Goal: Task Accomplishment & Management: Manage account settings

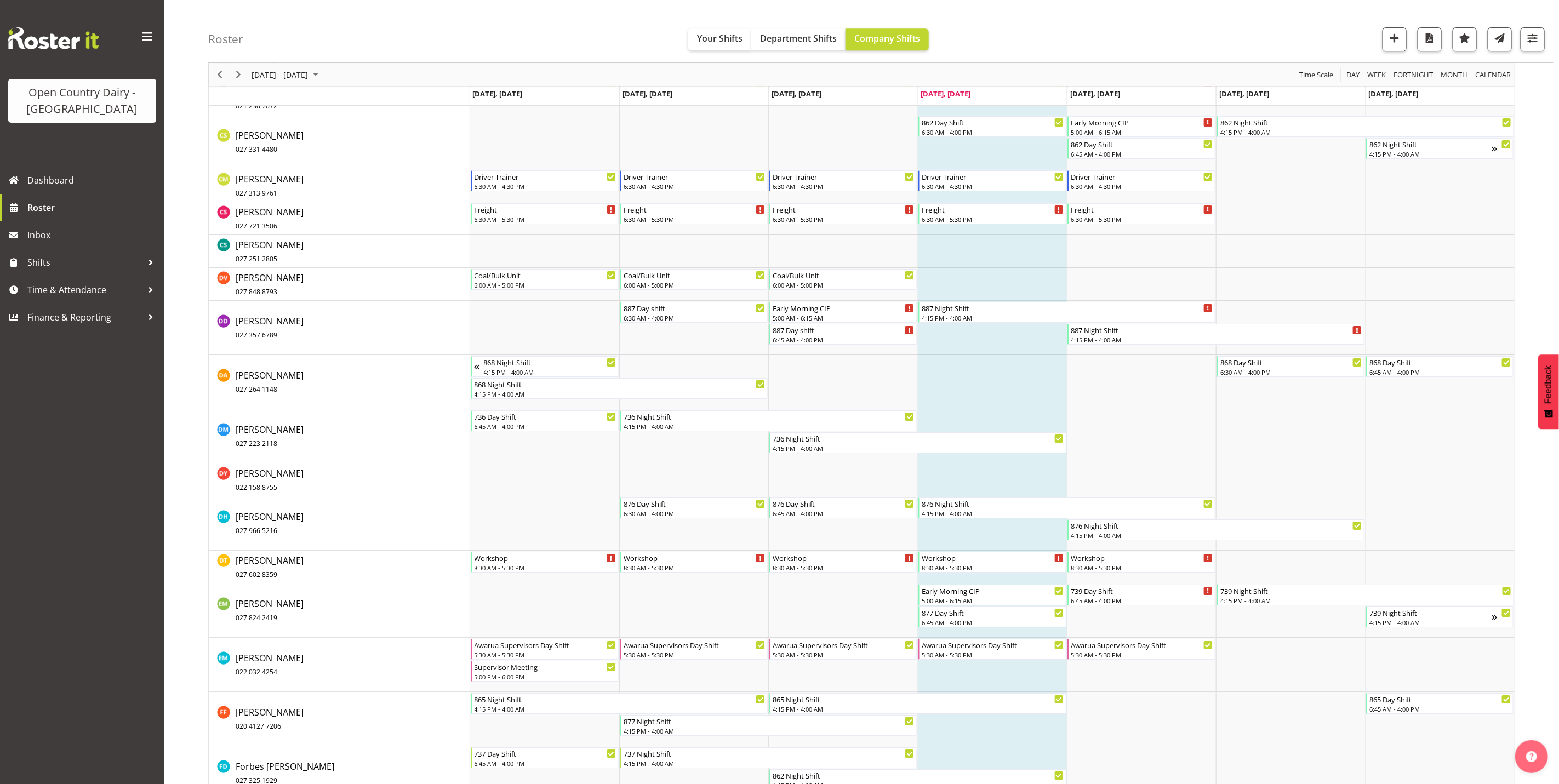
scroll to position [2658, 0]
click at [1532, 41] on span "button" at bounding box center [1533, 37] width 14 height 14
click at [1441, 240] on select "Staff Role Shift - Horizontal Shift - Vertical Staff - Location" at bounding box center [1464, 240] width 145 height 22
select select "shiftH"
click at [1391, 251] on select "Staff Role Shift - Horizontal Shift - Vertical Staff - Location" at bounding box center [1464, 240] width 145 height 22
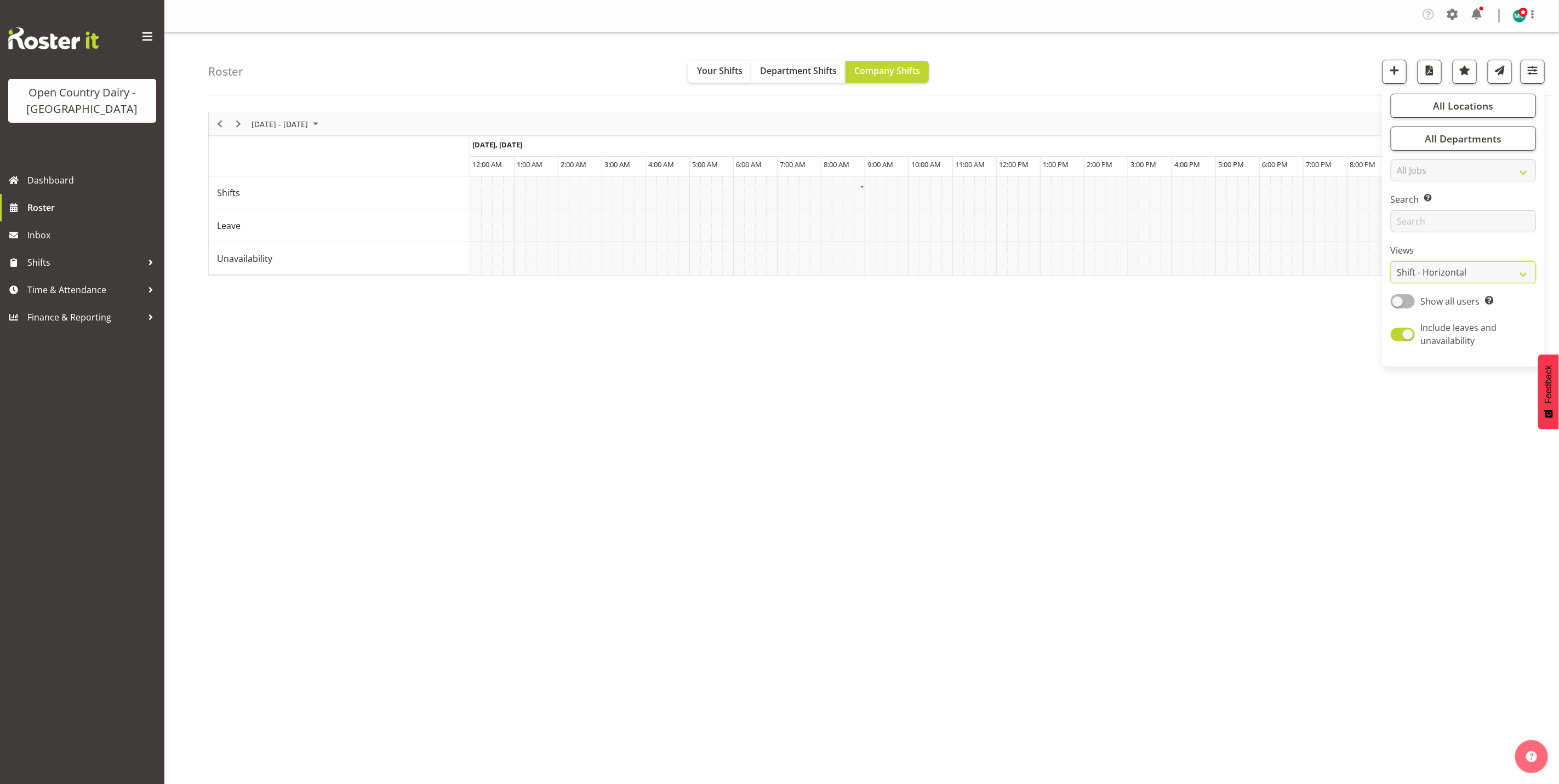
scroll to position [0, 0]
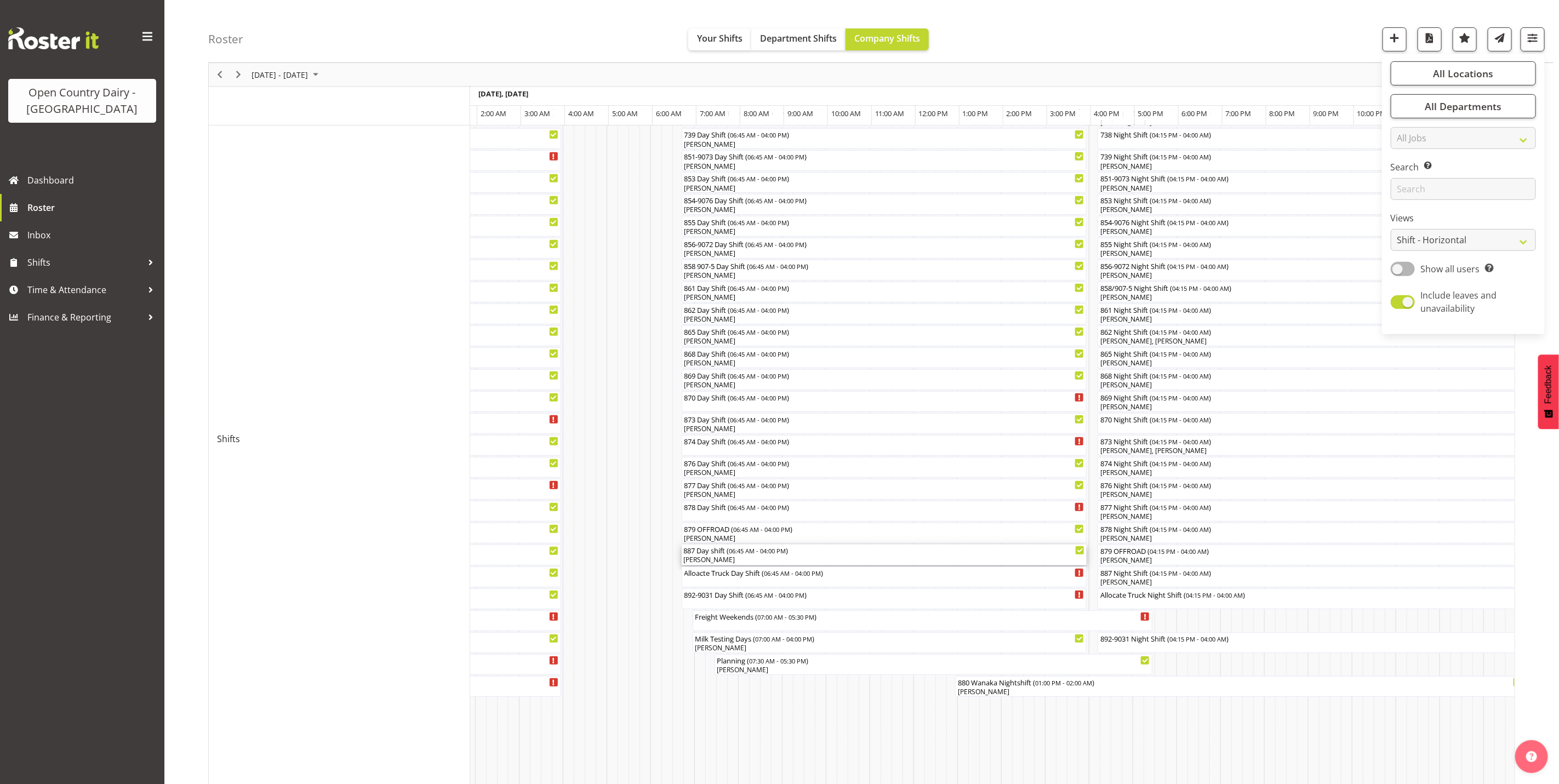
click at [748, 559] on div "[PERSON_NAME]" at bounding box center [885, 560] width 401 height 10
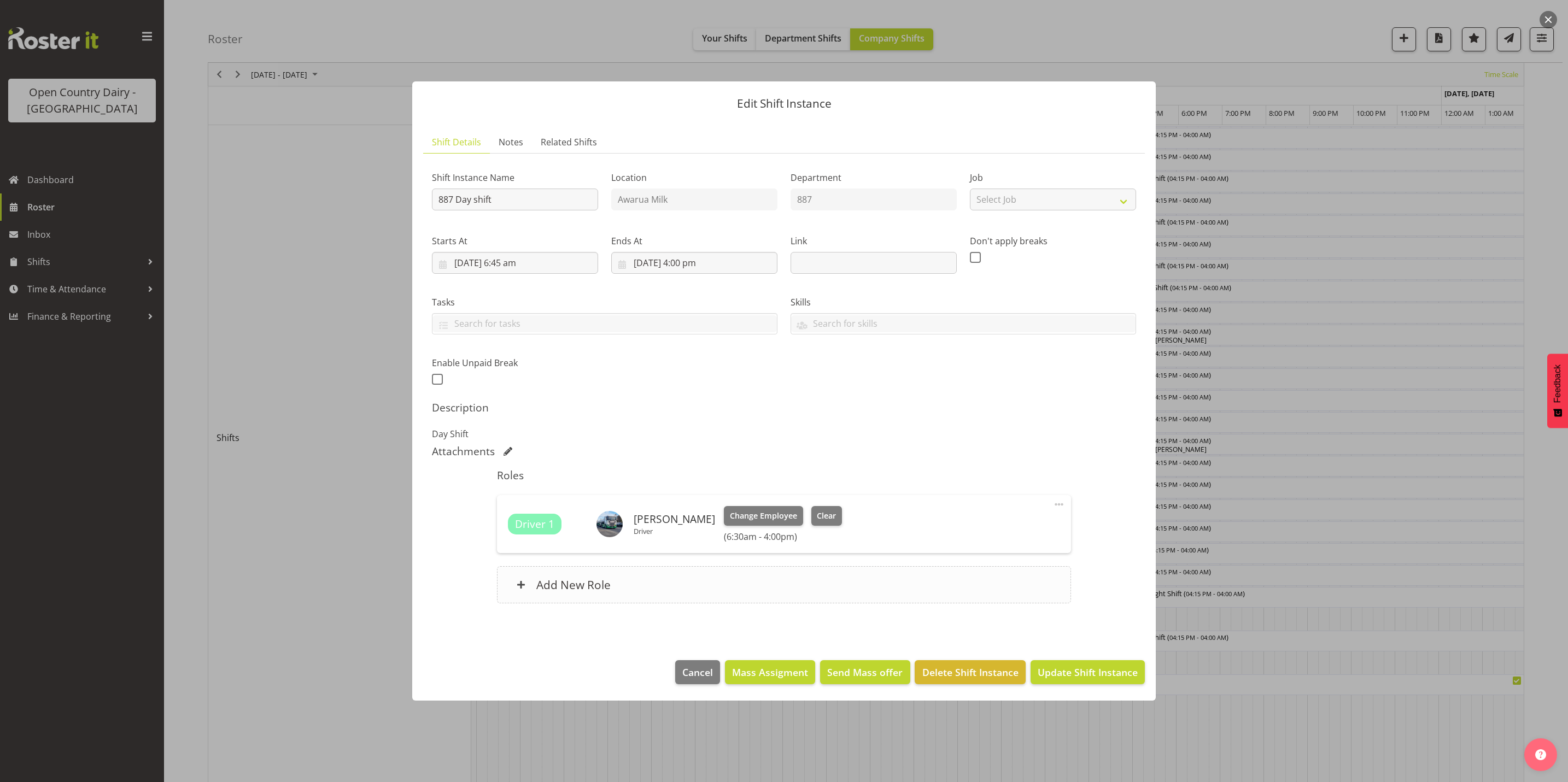
click at [609, 596] on div "Add New Role" at bounding box center [783, 585] width 573 height 37
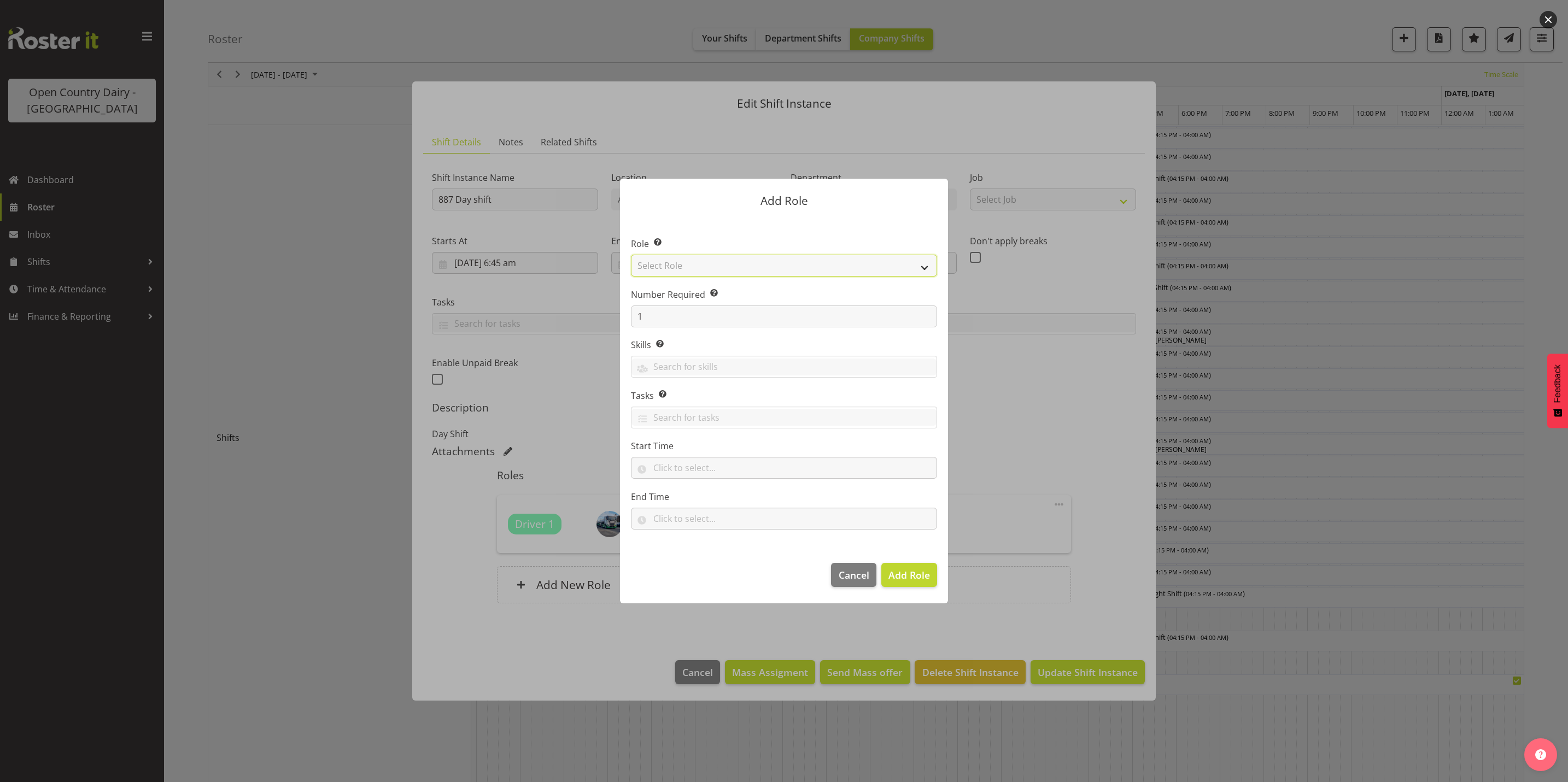
click at [694, 263] on select "Select Role Crew Leader Driver Driver Assessor Dayshift Driver Assessor Nightsh…" at bounding box center [784, 265] width 306 height 22
select select "1154"
click at [631, 255] on select "Select Role Crew Leader Driver Driver Assessor Dayshift Driver Assessor Nightsh…" at bounding box center [784, 265] width 306 height 22
click at [919, 582] on span "Add Role" at bounding box center [909, 575] width 42 height 14
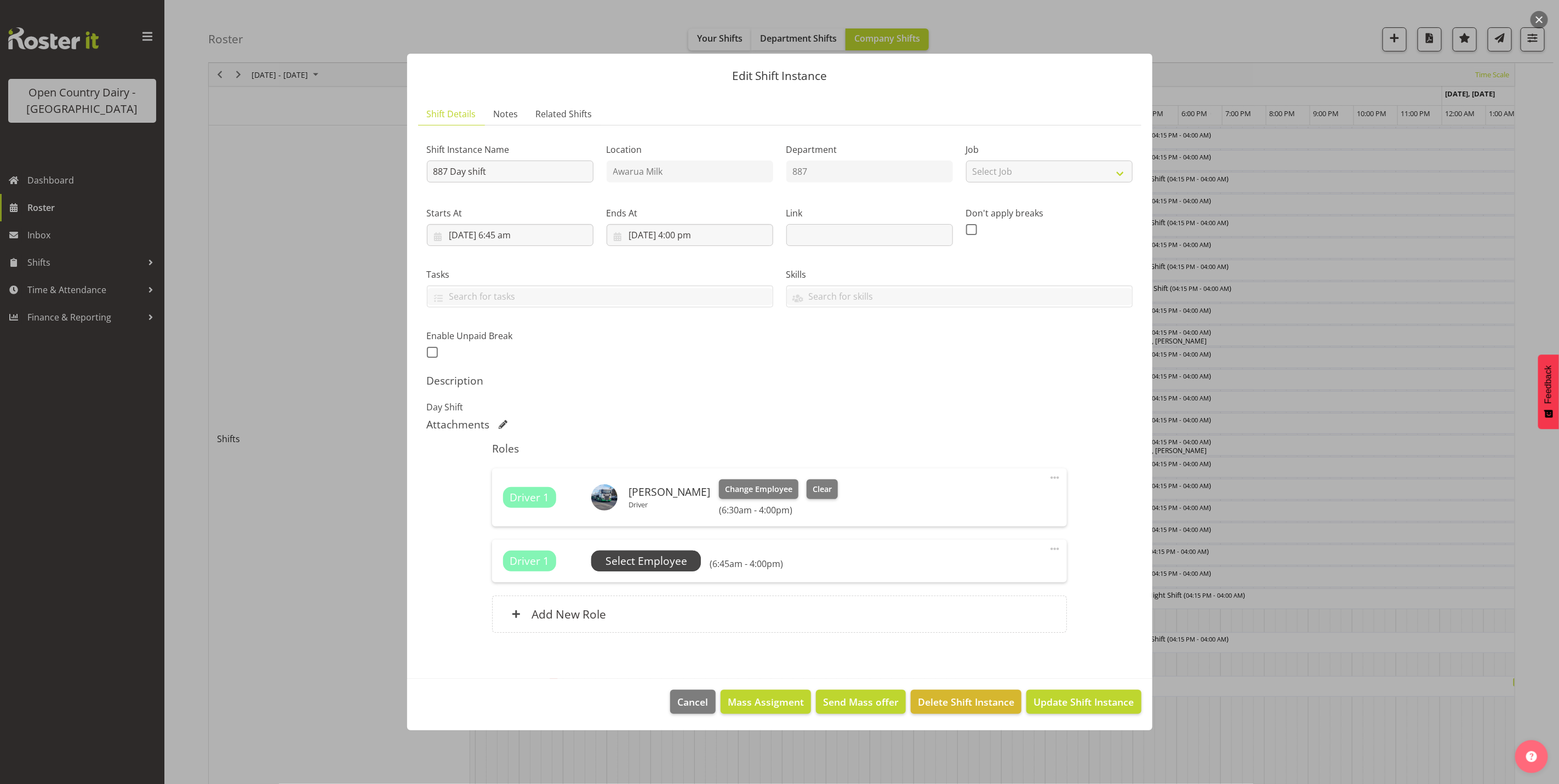
click at [674, 565] on span "Select Employee" at bounding box center [646, 561] width 82 height 16
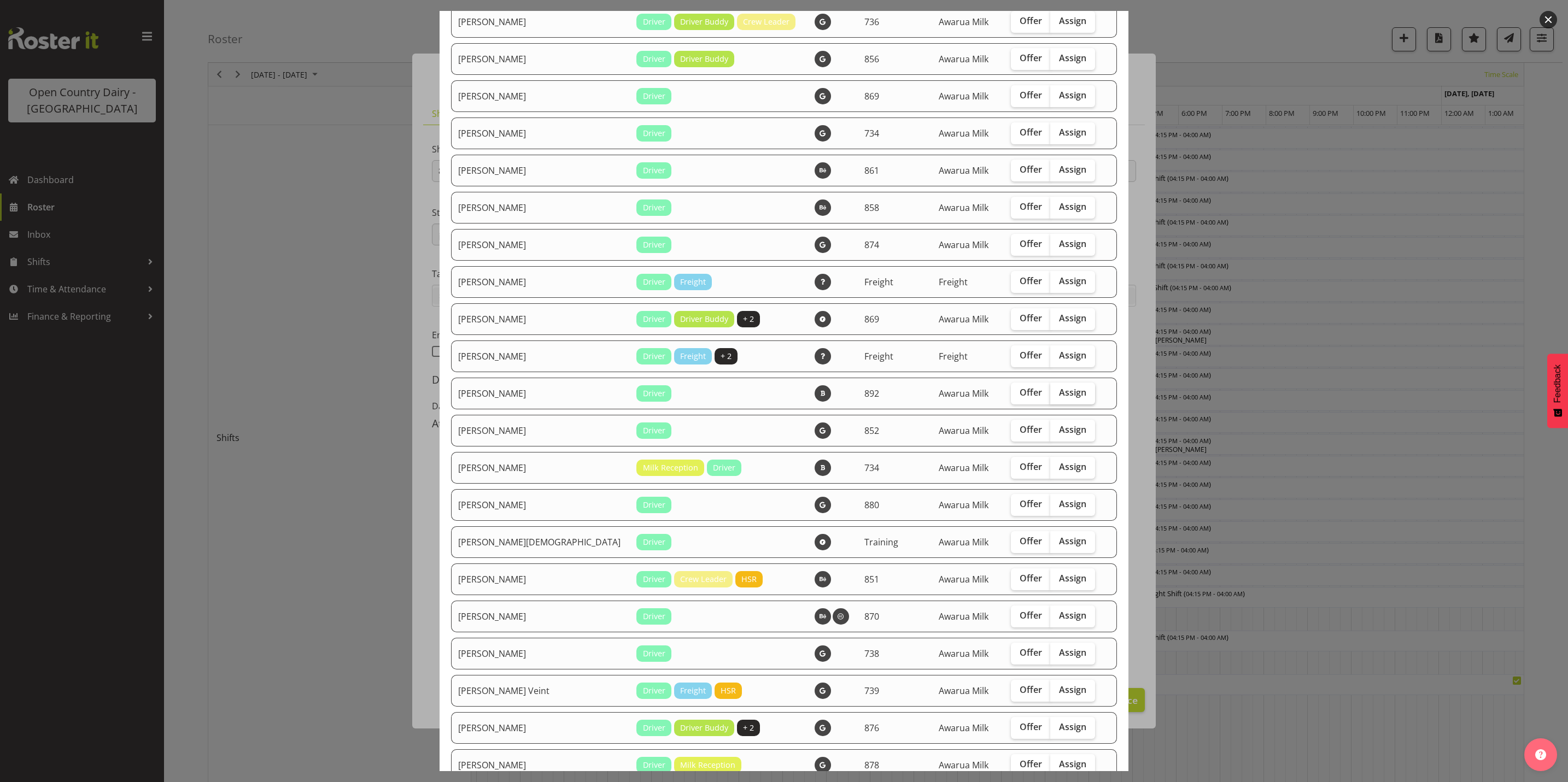
click at [1059, 392] on span "Assign" at bounding box center [1072, 393] width 27 height 11
click at [1050, 392] on input "Assign" at bounding box center [1053, 392] width 7 height 7
checkbox input "true"
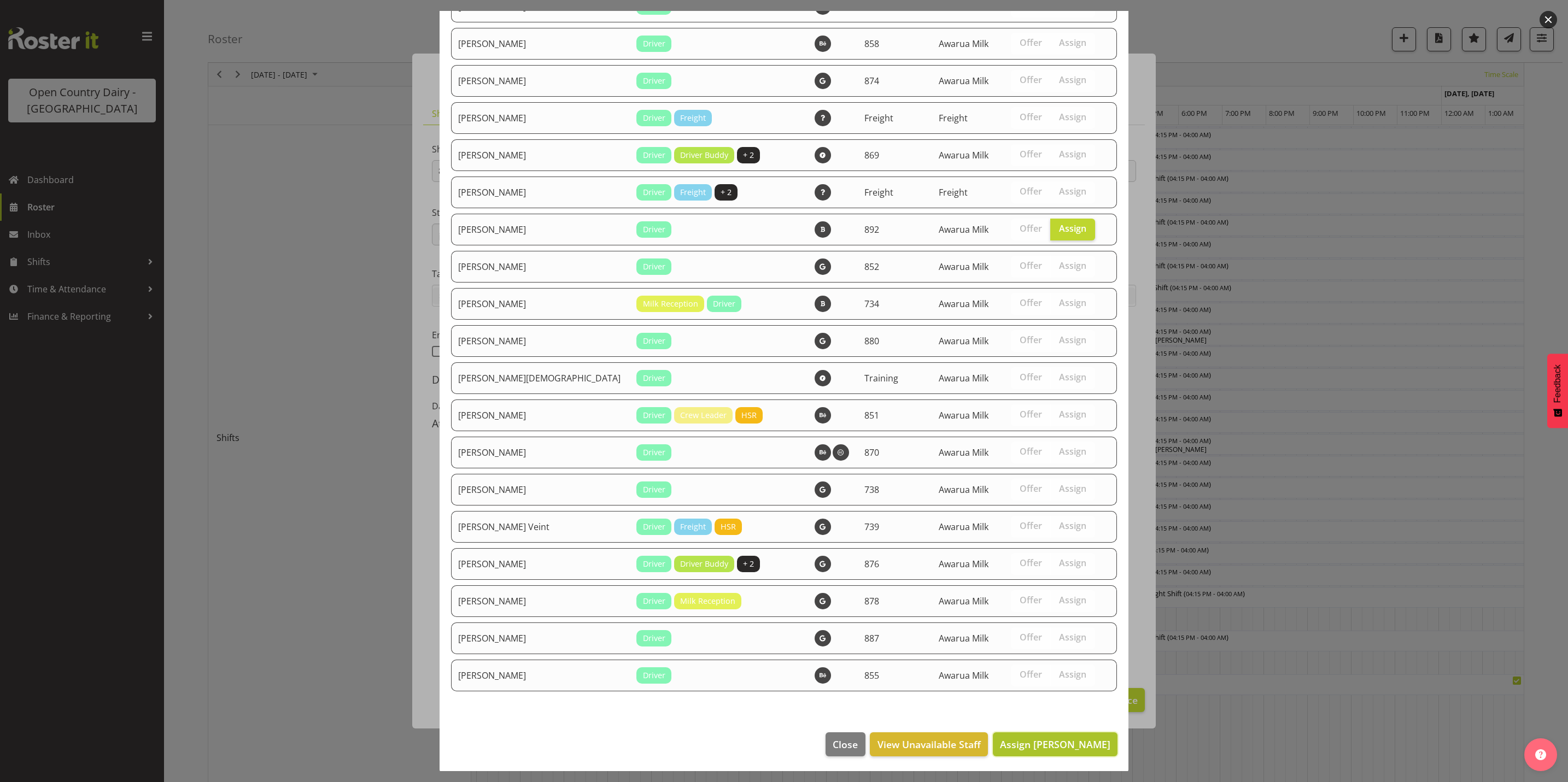
click at [1041, 750] on button "Assign [PERSON_NAME]" at bounding box center [1055, 744] width 124 height 24
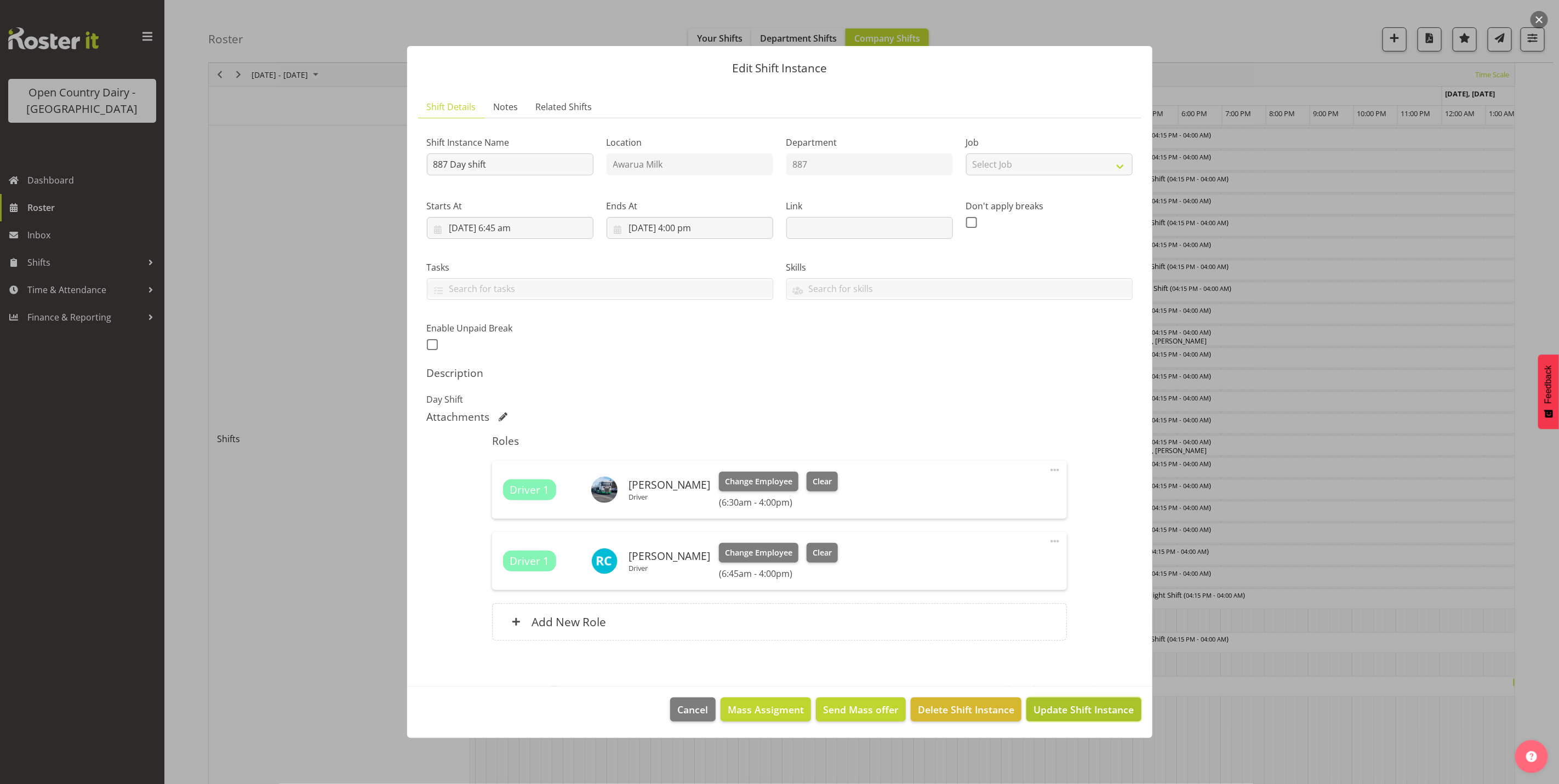
click at [1089, 709] on span "Update Shift Instance" at bounding box center [1083, 709] width 100 height 14
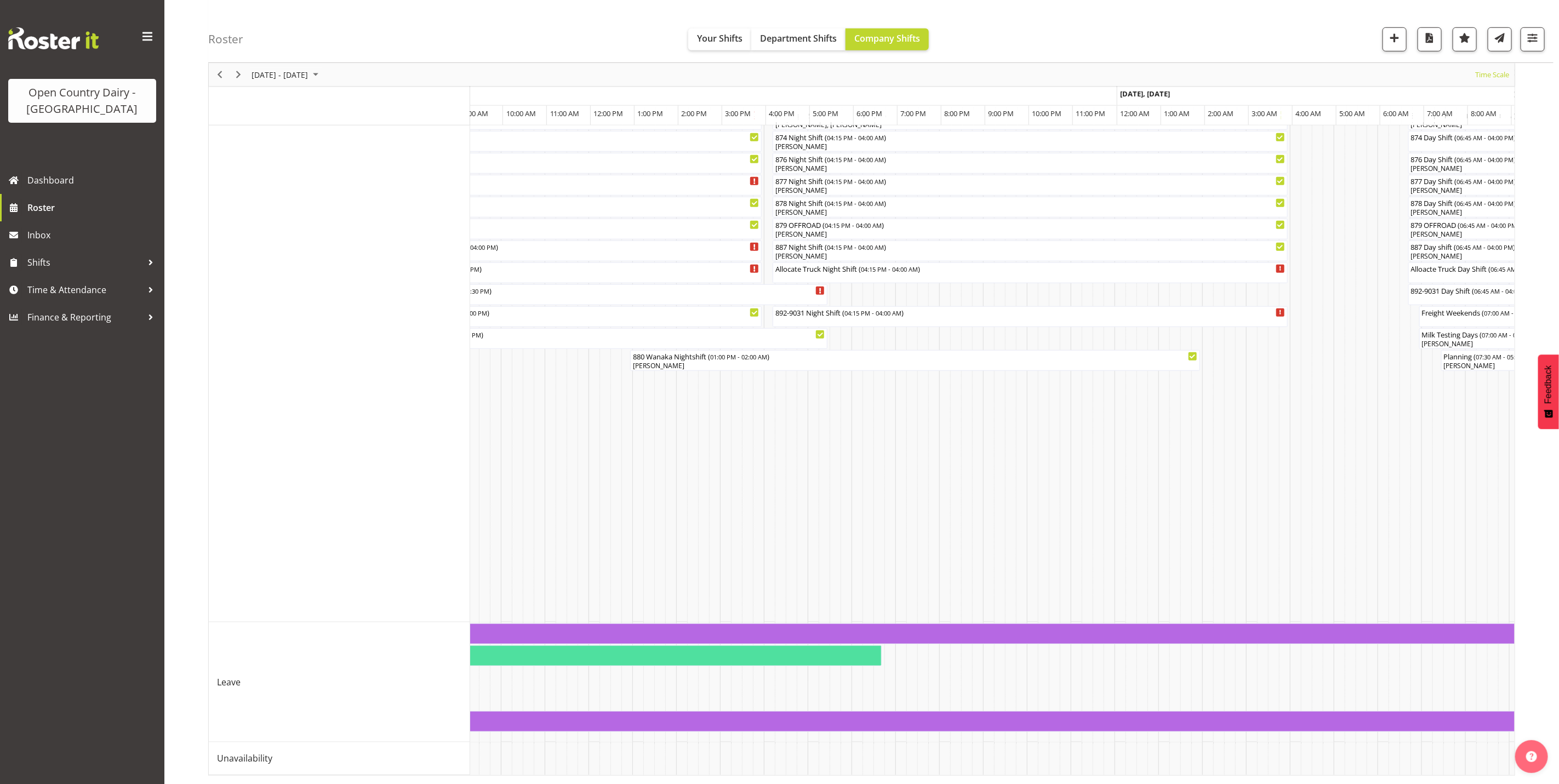
scroll to position [0, 5814]
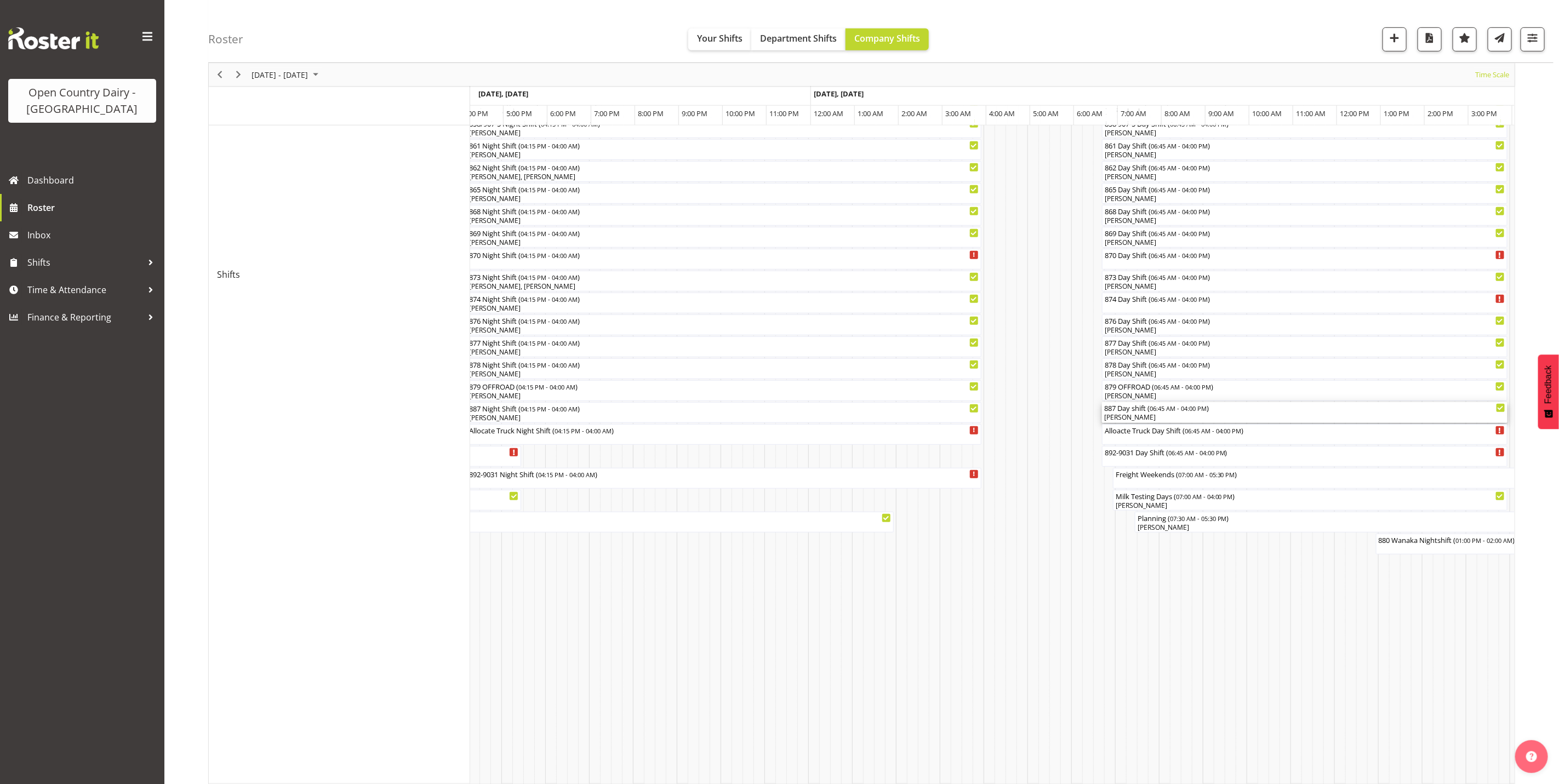
click at [1149, 414] on div "887 Day shift ( 06:45 AM - 04:00 PM ) [PERSON_NAME]" at bounding box center [1305, 412] width 401 height 21
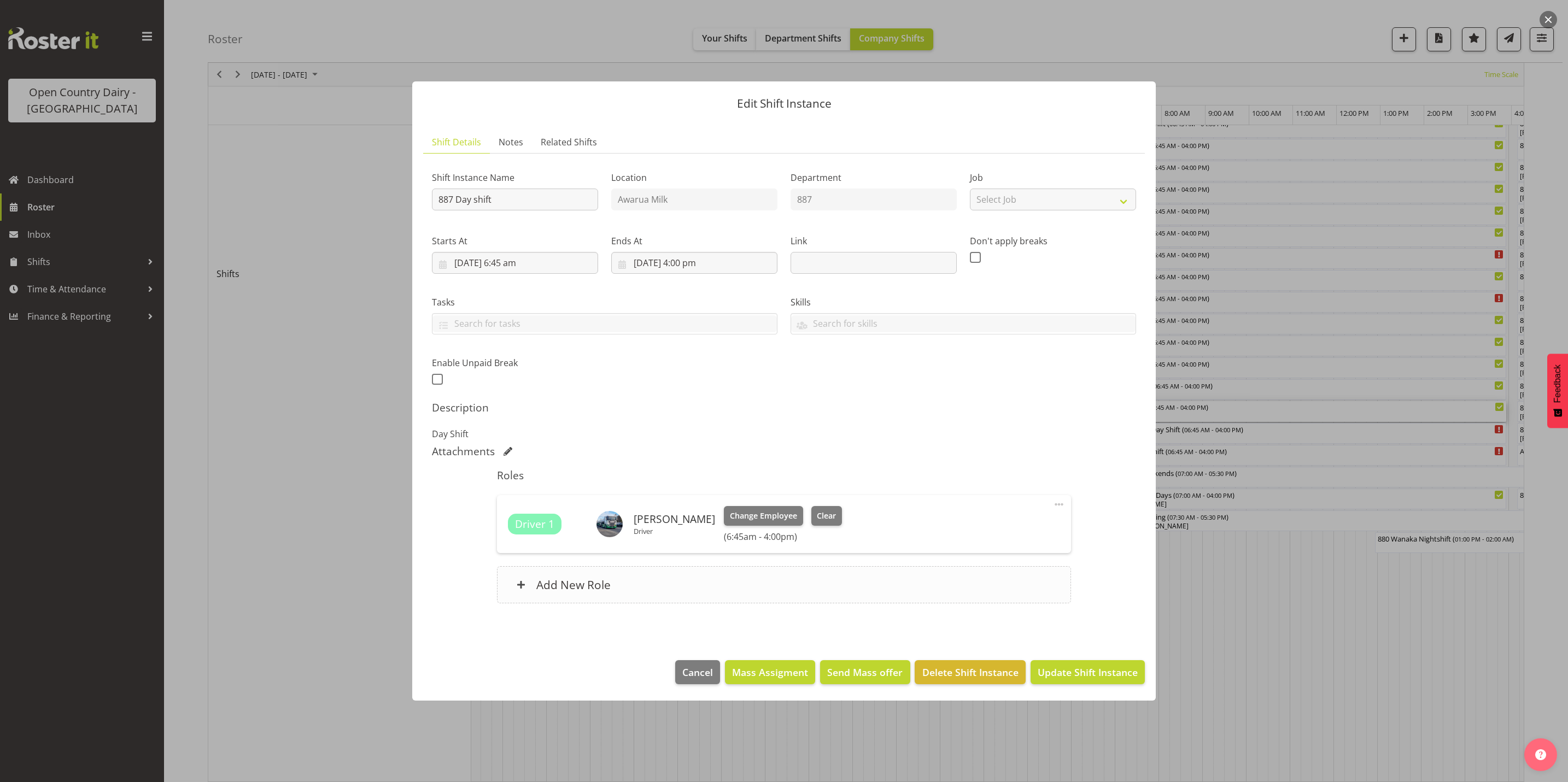
click at [673, 592] on div "Add New Role" at bounding box center [783, 585] width 573 height 37
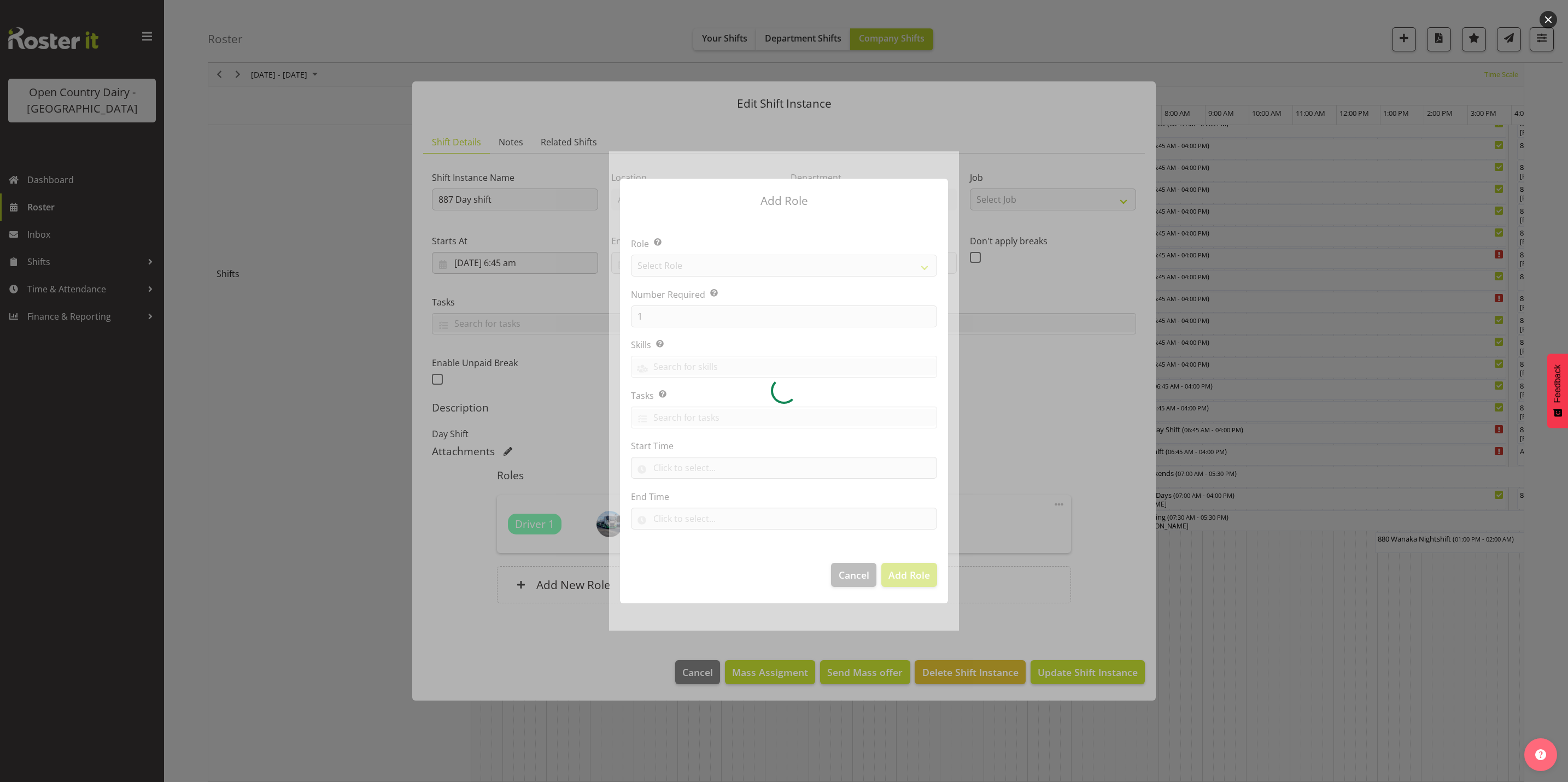
click at [712, 259] on div at bounding box center [783, 391] width 350 height 479
click at [709, 265] on div at bounding box center [783, 391] width 350 height 479
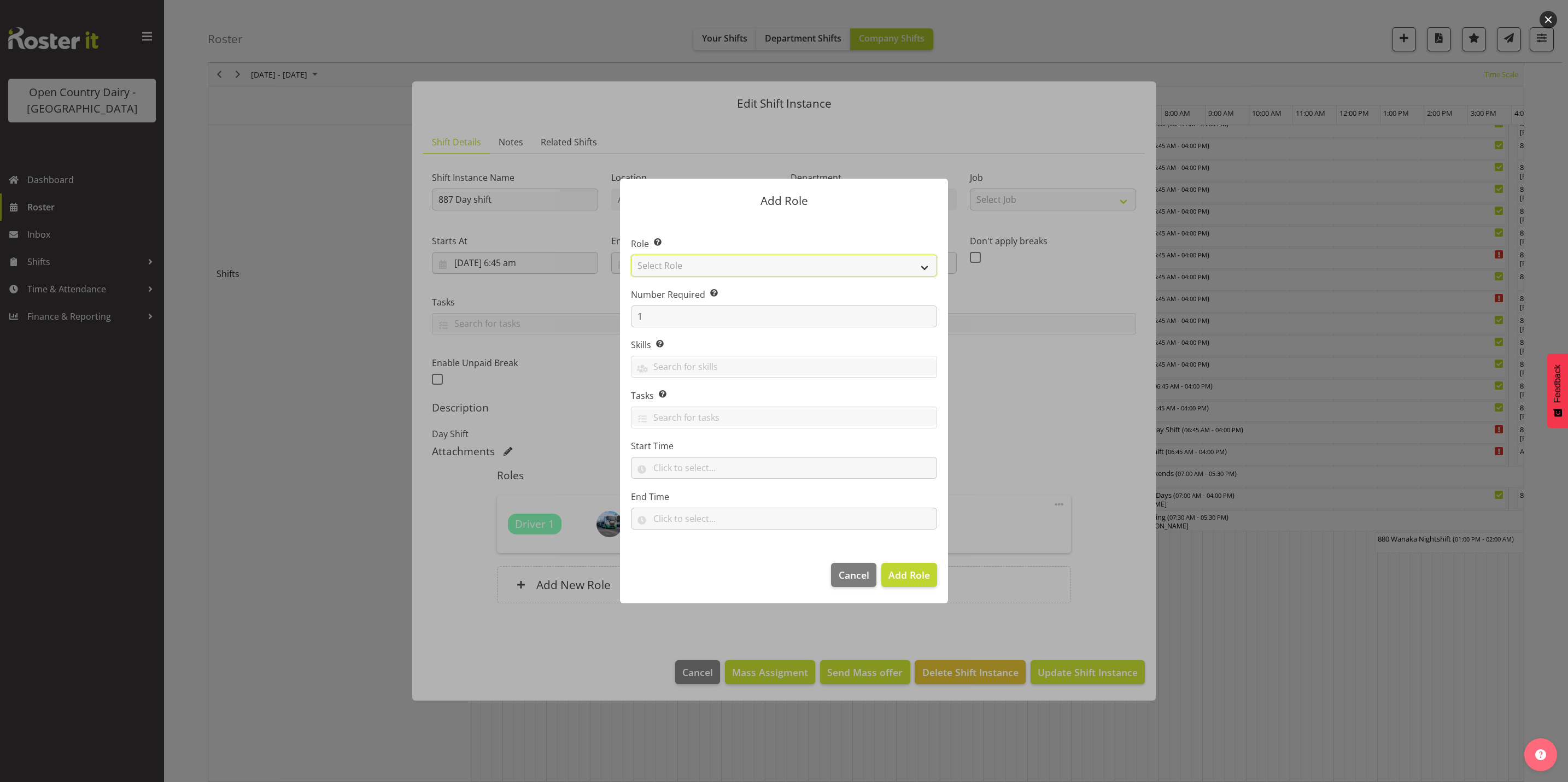
click at [709, 265] on select "Select Role Crew Leader Driver Driver Assessor Dayshift Driver Assessor Nightsh…" at bounding box center [784, 265] width 306 height 22
click at [707, 272] on select "Select Role Crew Leader Driver Driver Assessor Dayshift Driver Assessor Nightsh…" at bounding box center [784, 265] width 306 height 22
select select "1154"
click at [631, 255] on select "Select Role Crew Leader Driver Driver Assessor Dayshift Driver Assessor Nightsh…" at bounding box center [784, 265] width 306 height 22
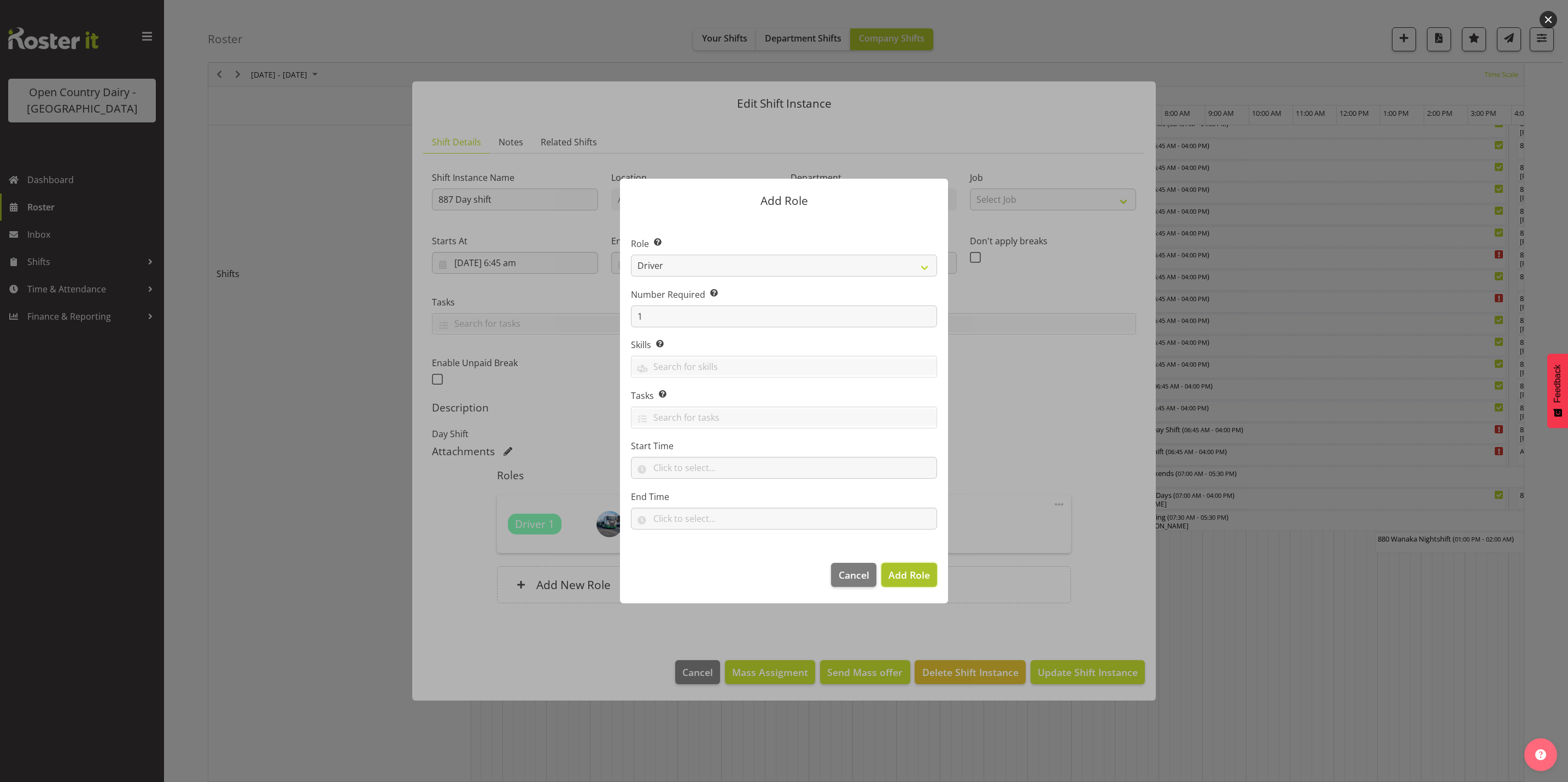
click at [924, 574] on span "Add Role" at bounding box center [909, 574] width 42 height 13
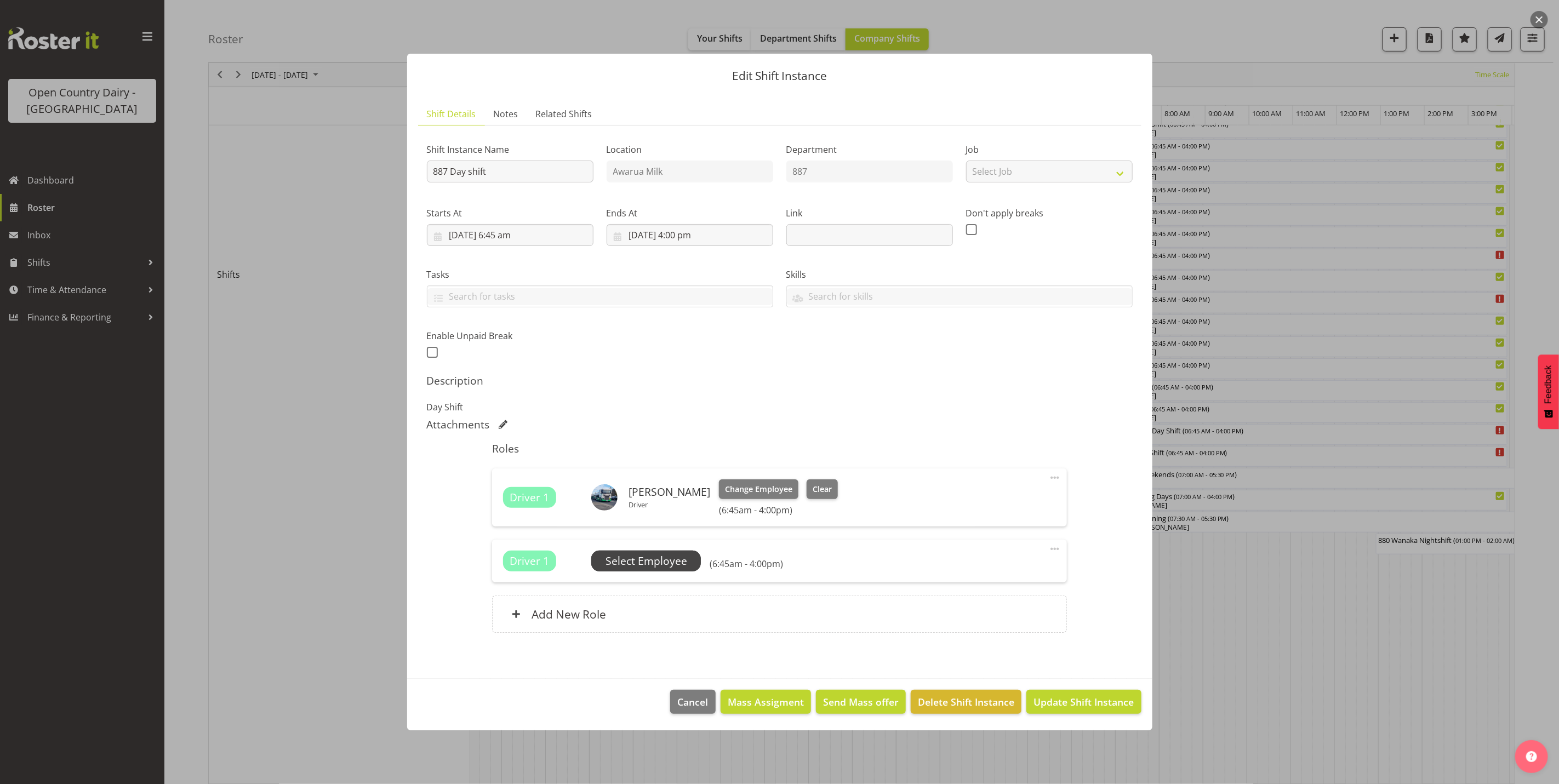
click at [633, 559] on span "Select Employee" at bounding box center [646, 561] width 82 height 16
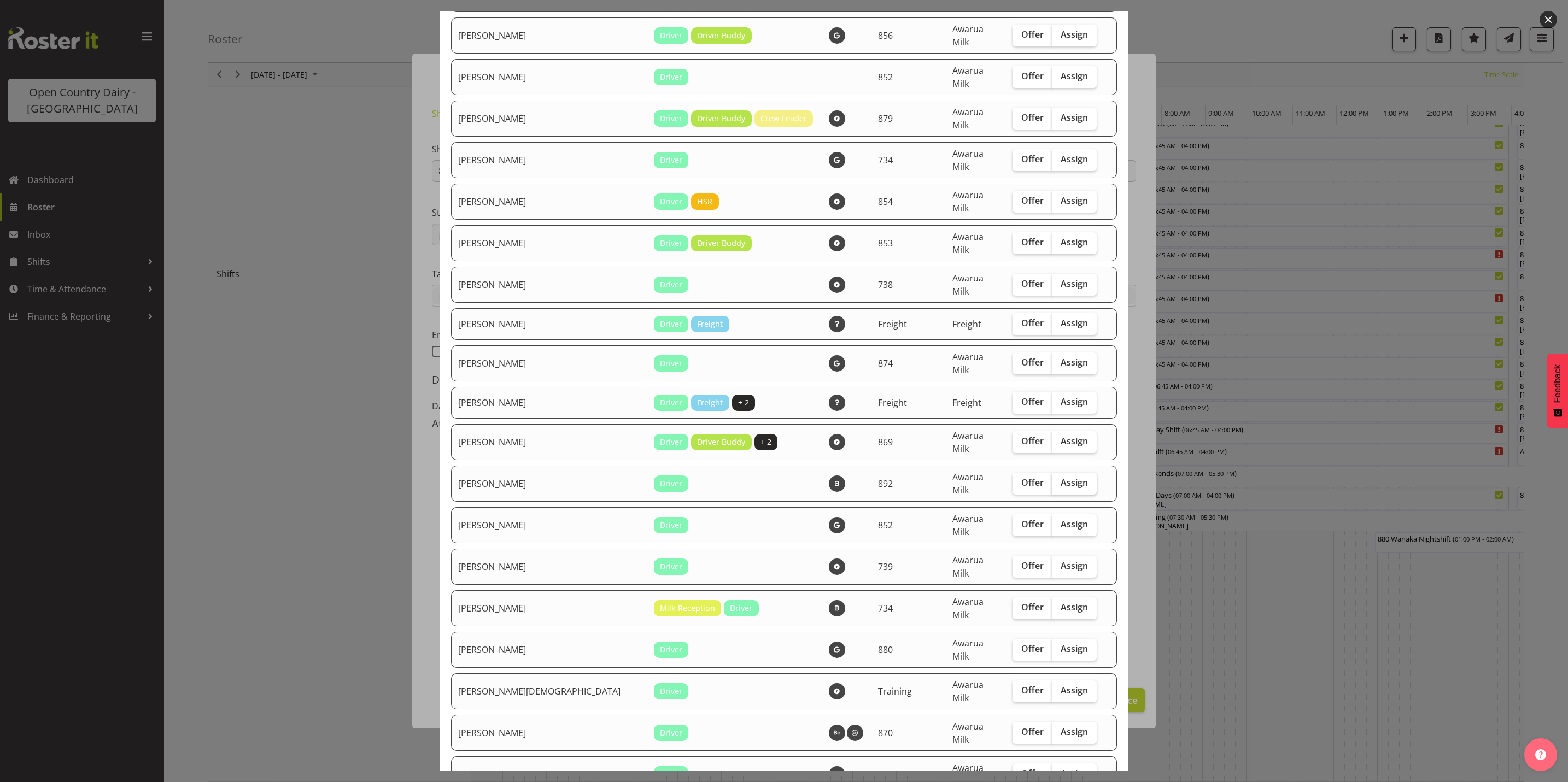
click at [1061, 477] on span "Assign" at bounding box center [1074, 483] width 27 height 11
click at [1052, 479] on input "Assign" at bounding box center [1055, 482] width 7 height 7
checkbox input "true"
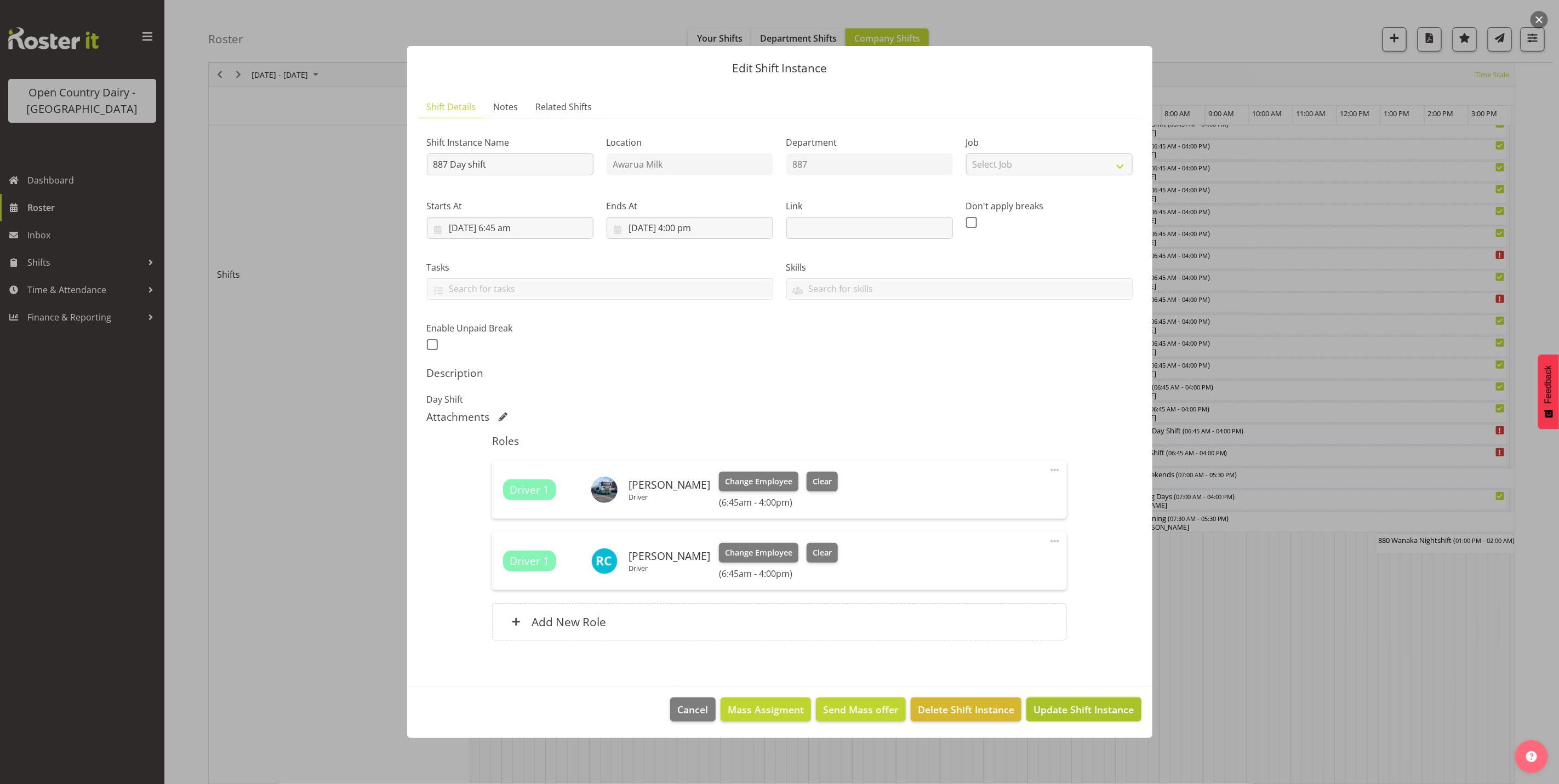
click at [1069, 710] on span "Update Shift Instance" at bounding box center [1083, 709] width 100 height 14
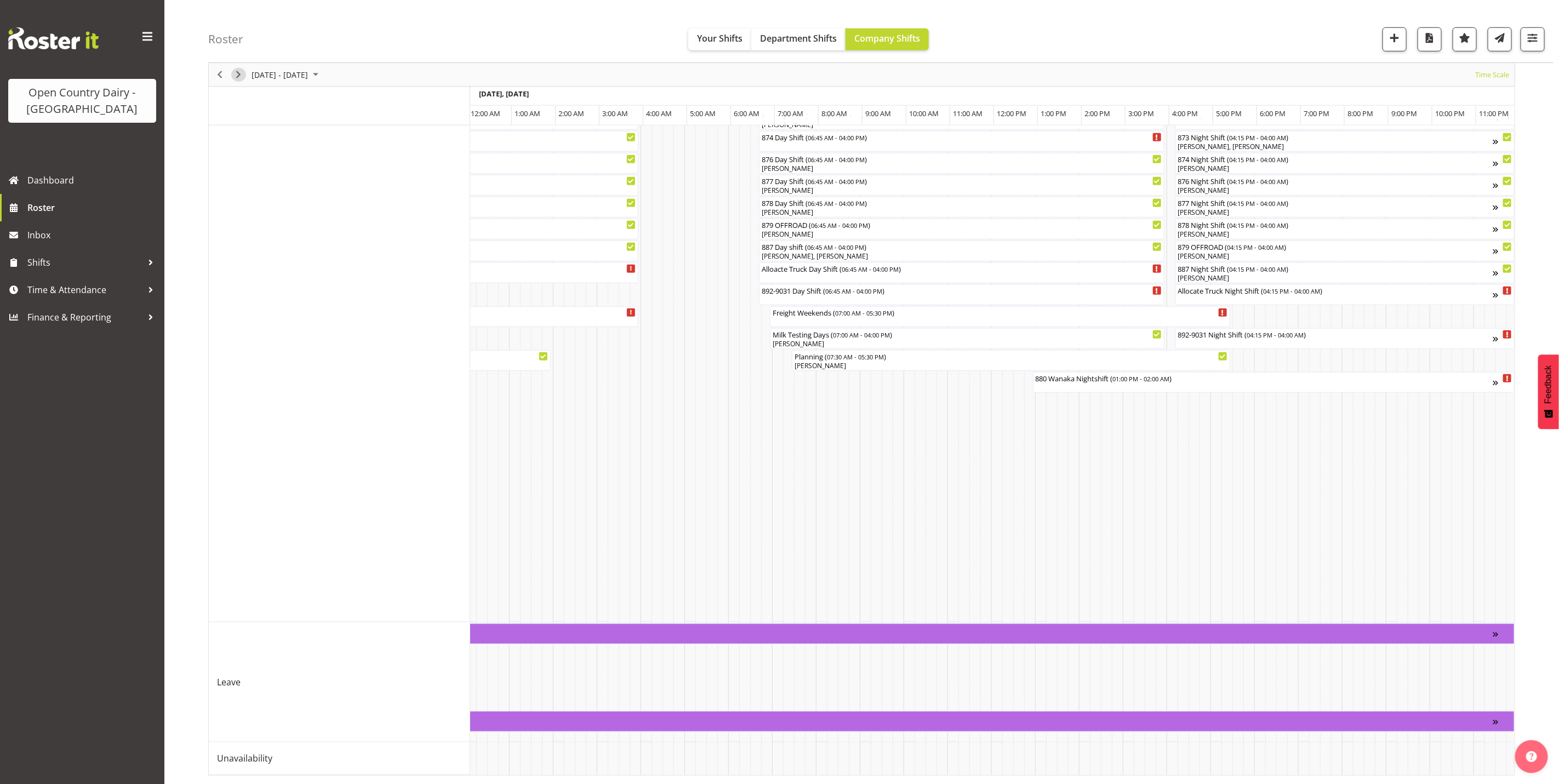
click at [237, 73] on span "Next" at bounding box center [238, 75] width 13 height 14
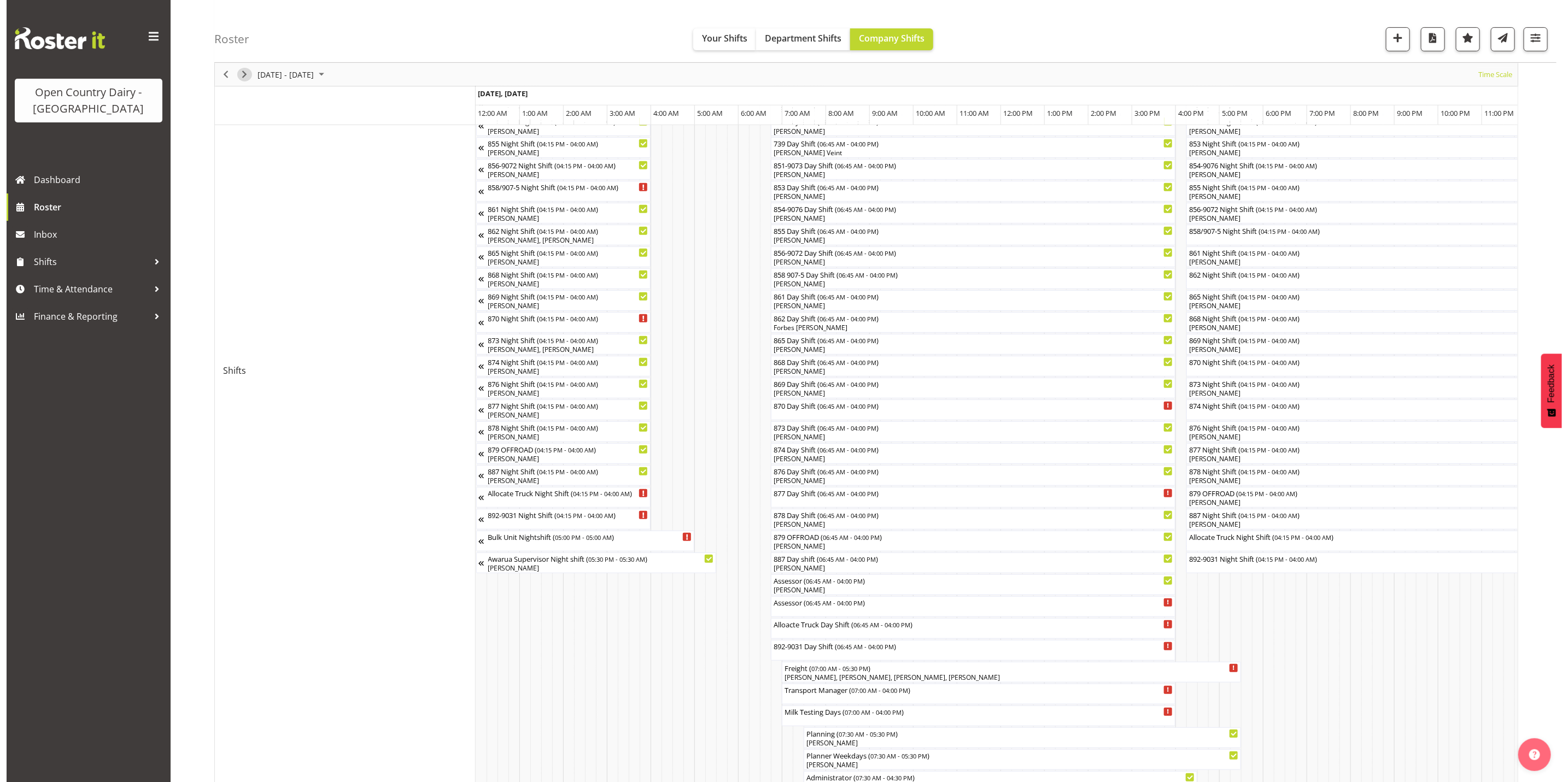
scroll to position [328, 0]
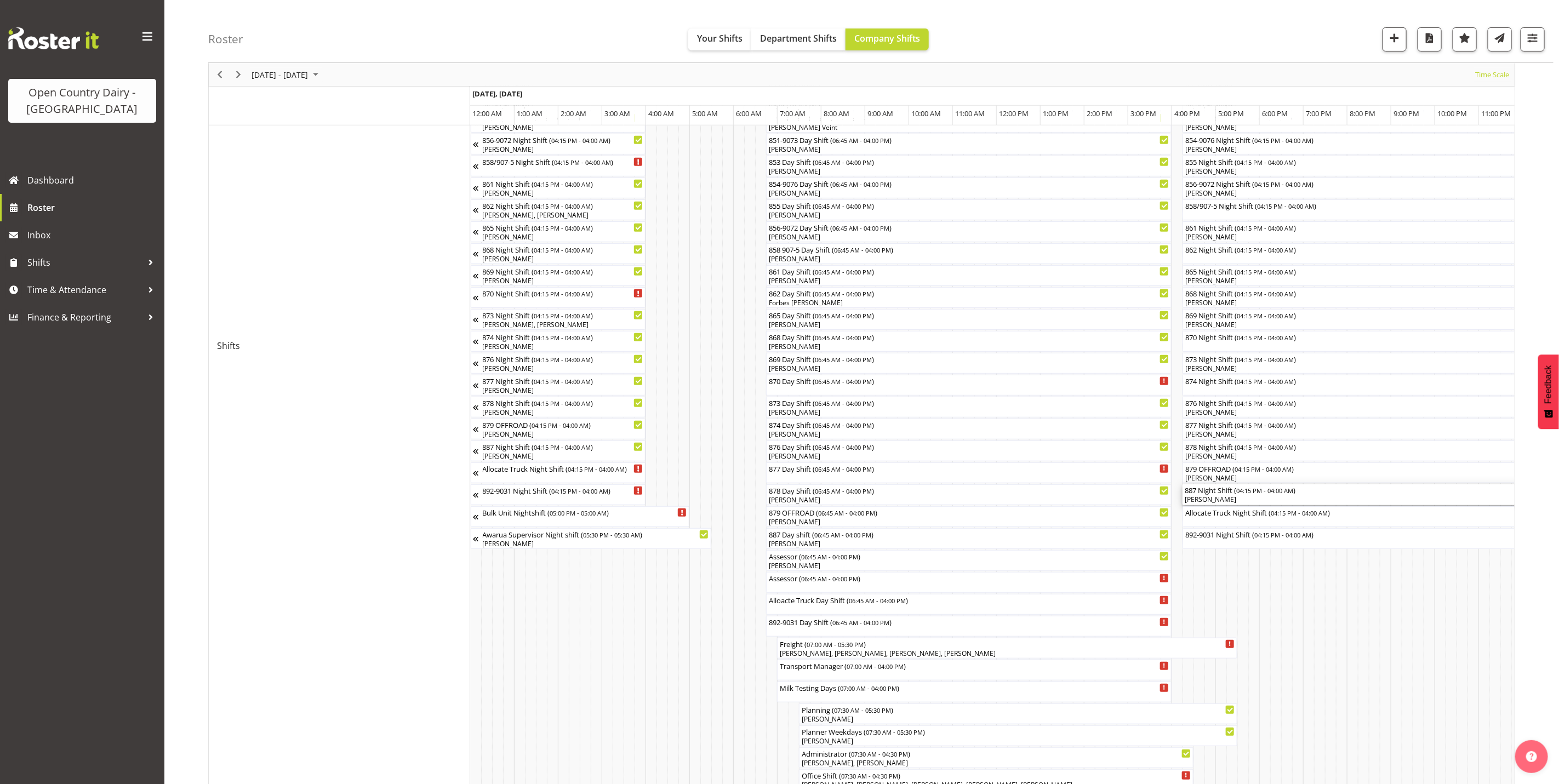
click at [1232, 502] on div "[PERSON_NAME]" at bounding box center [1440, 500] width 511 height 10
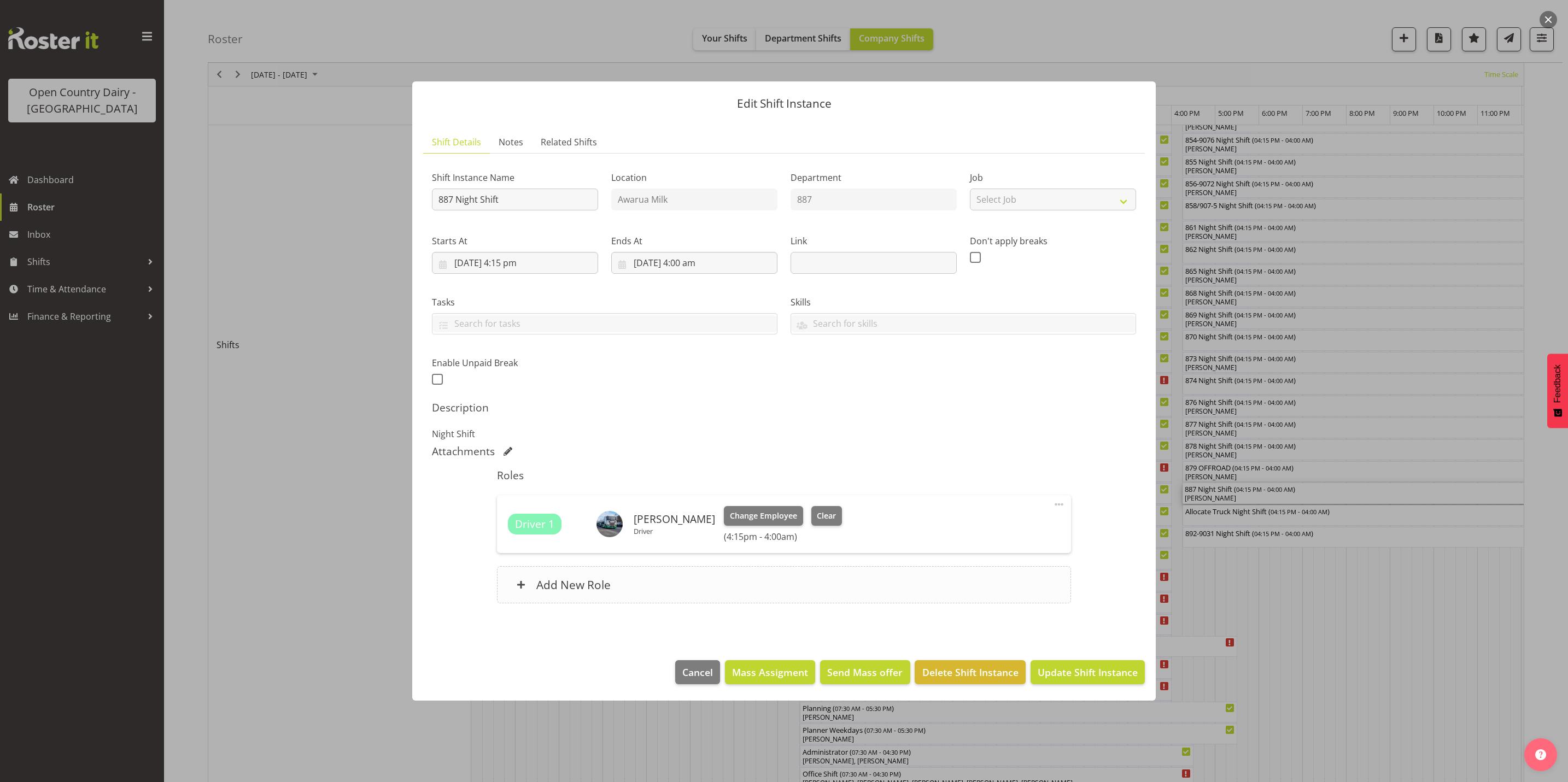
click at [568, 584] on h6 "Add New Role" at bounding box center [574, 584] width 75 height 14
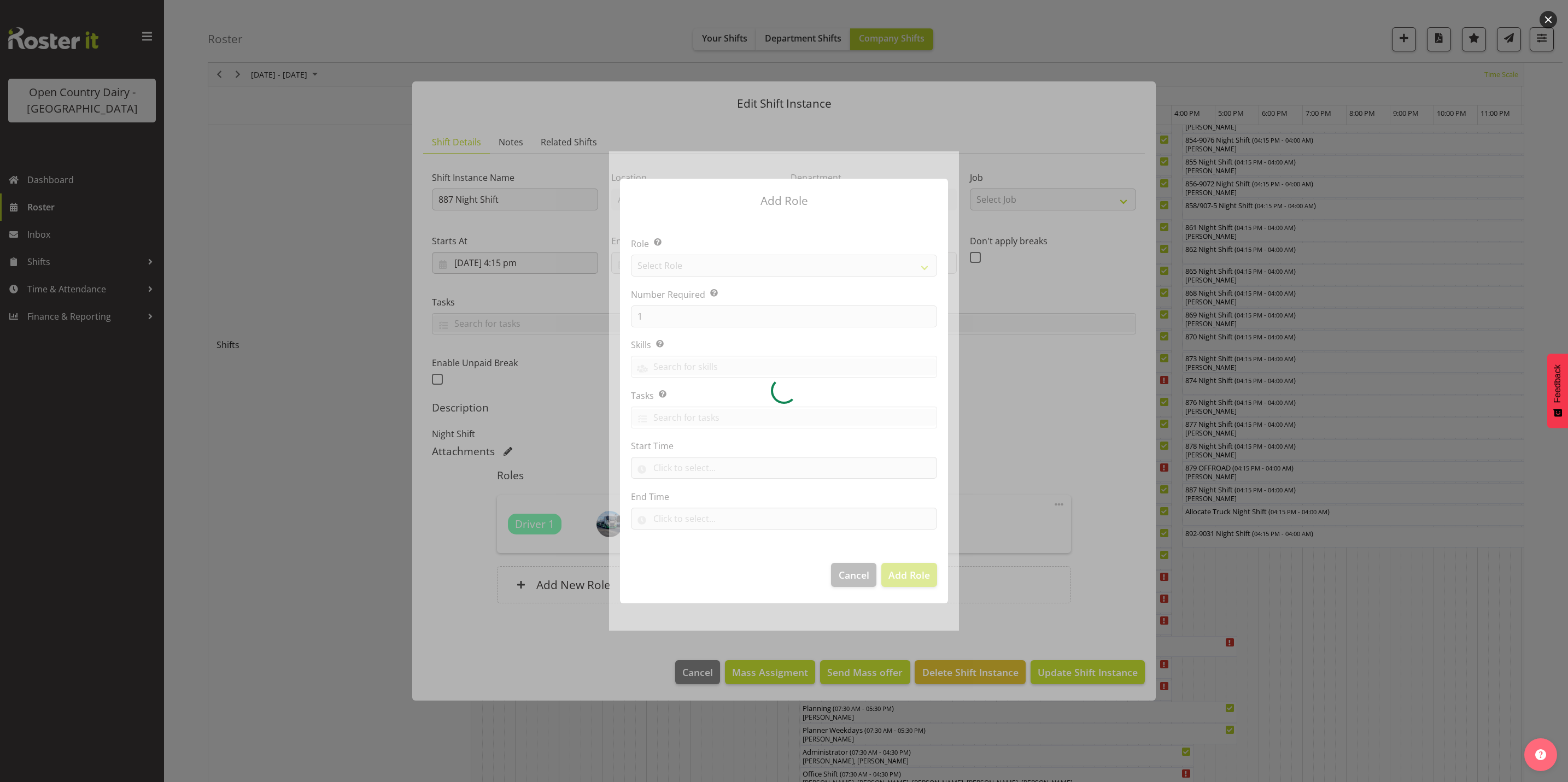
click at [722, 271] on div at bounding box center [783, 391] width 350 height 479
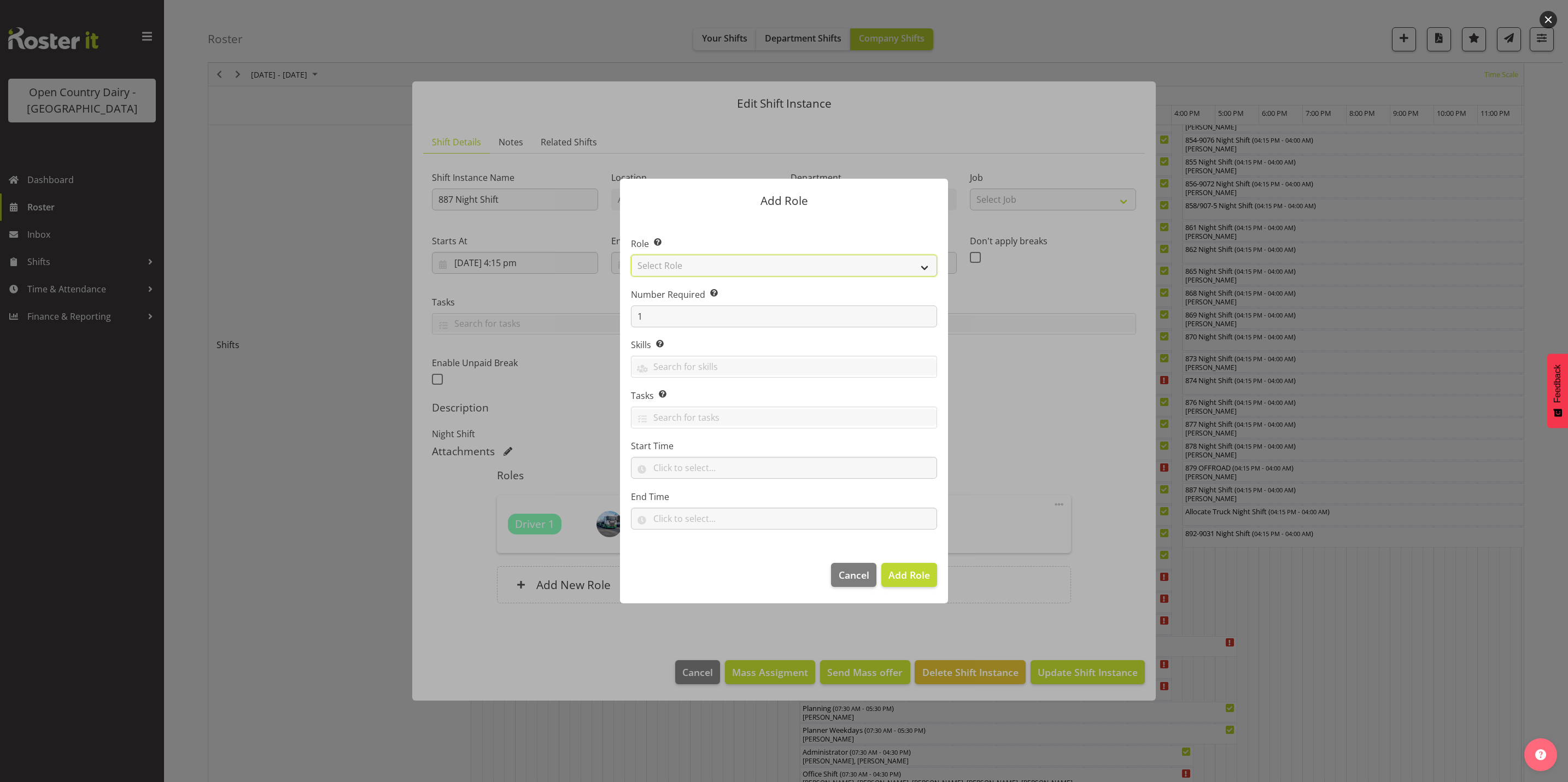
click at [725, 265] on select "Select Role Crew Leader Driver Driver Assessor Dayshift Driver Assessor Nightsh…" at bounding box center [784, 265] width 306 height 22
select select "1154"
click at [631, 255] on select "Select Role Crew Leader Driver Driver Assessor Dayshift Driver Assessor Nightsh…" at bounding box center [784, 265] width 306 height 22
click at [906, 577] on span "Add Role" at bounding box center [909, 574] width 42 height 13
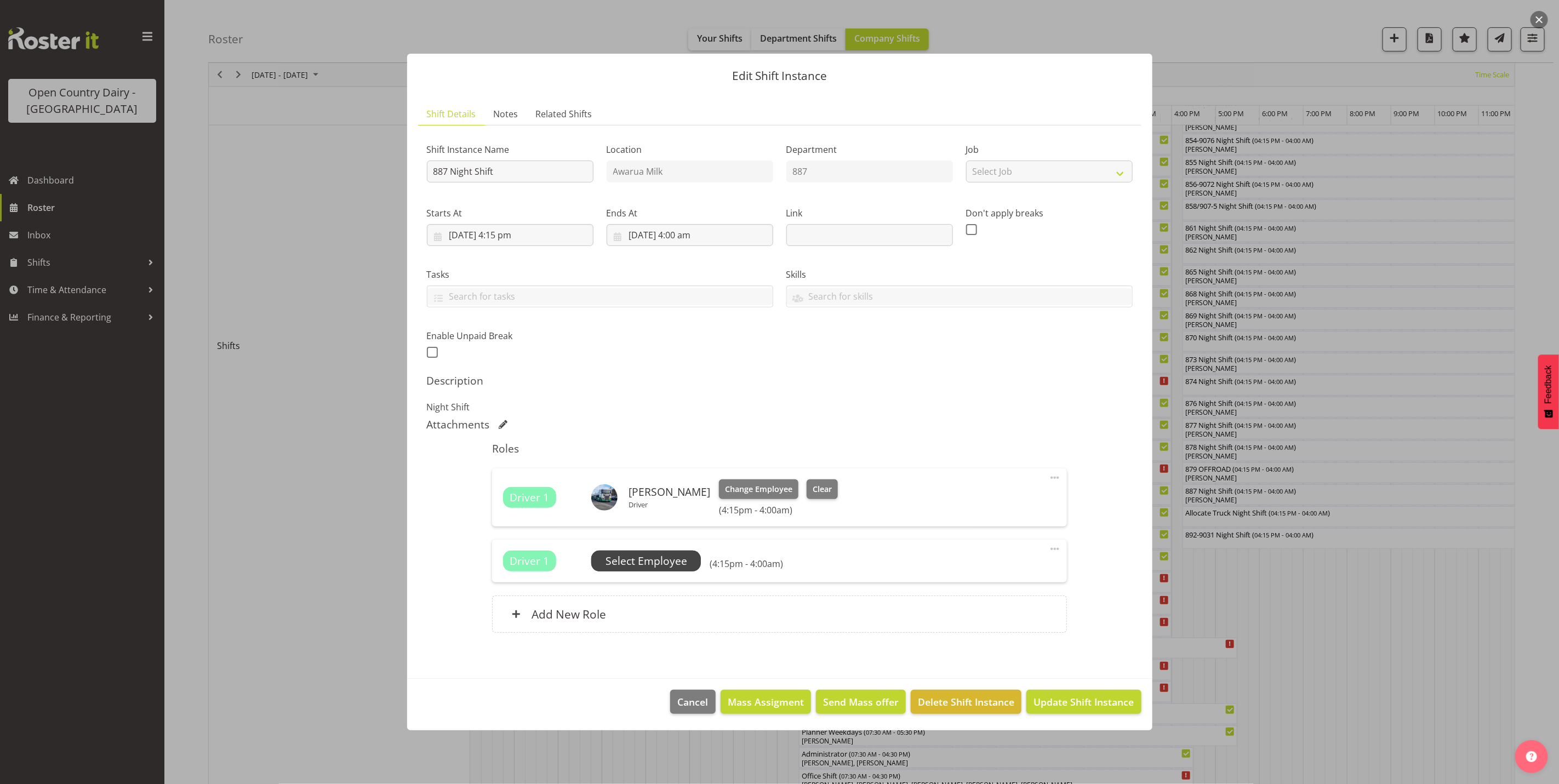
click at [636, 560] on span "Select Employee" at bounding box center [646, 561] width 82 height 16
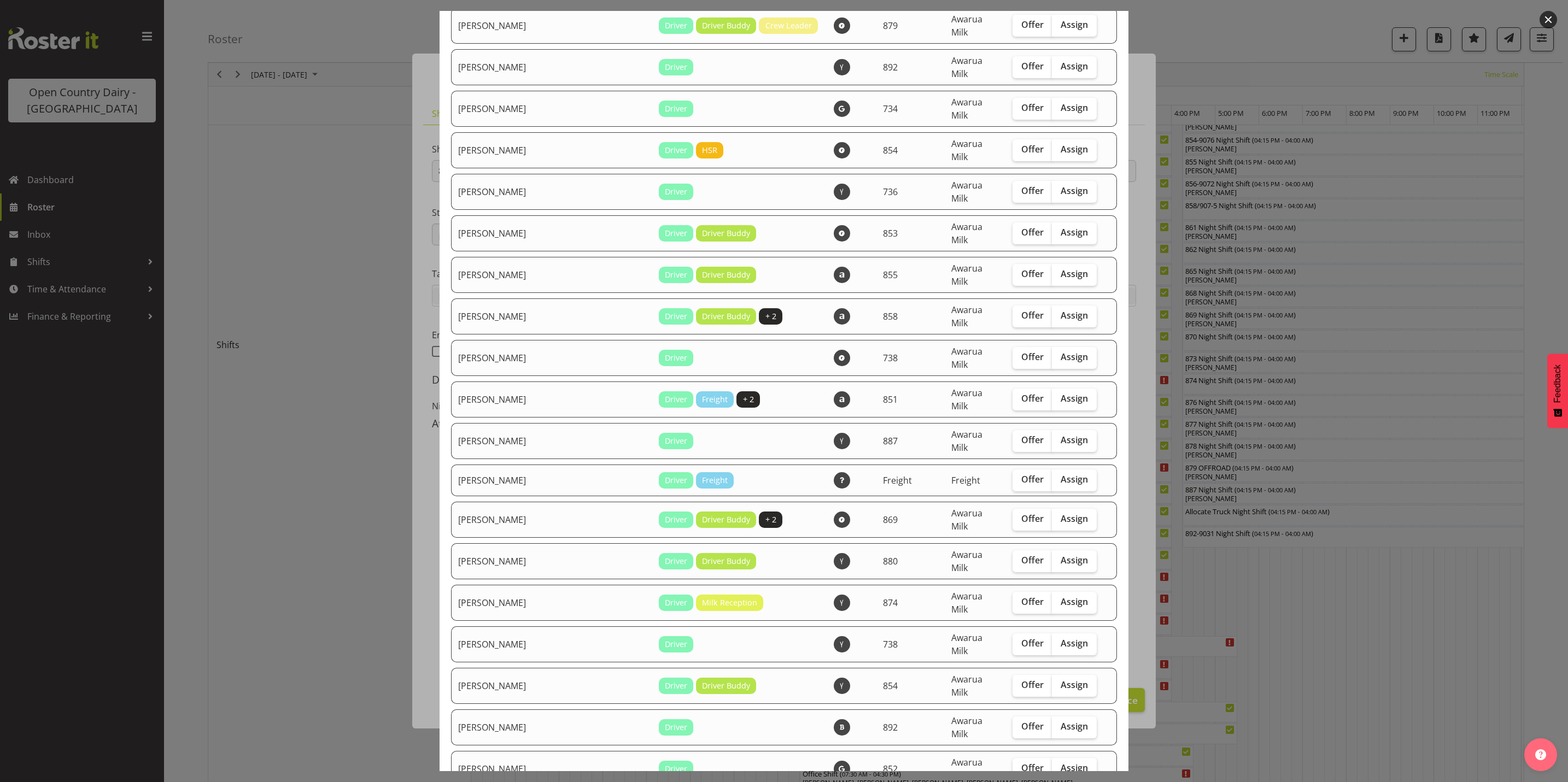
scroll to position [1558, 0]
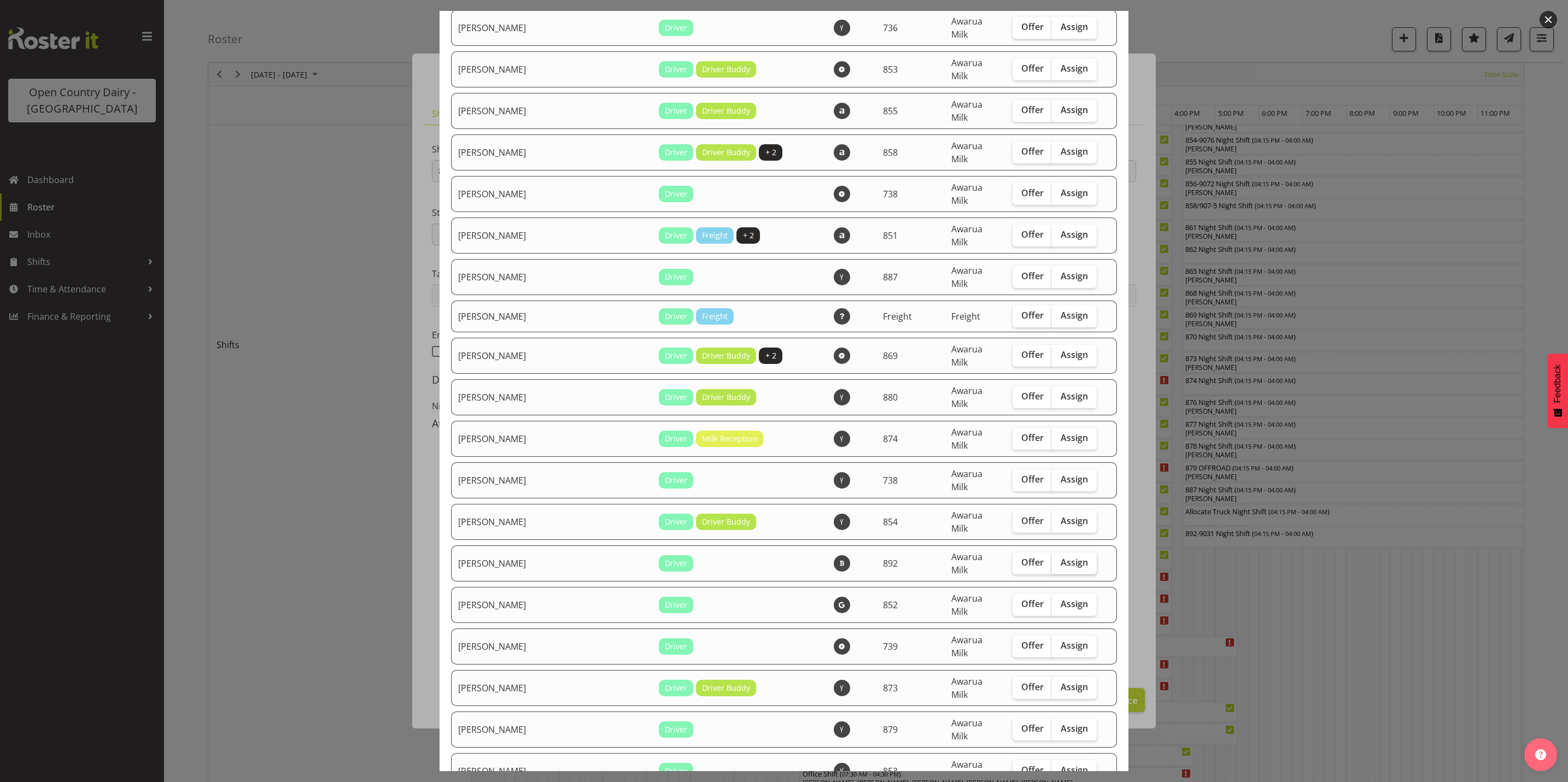
click at [1061, 557] on span "Assign" at bounding box center [1074, 563] width 27 height 11
click at [1052, 559] on input "Assign" at bounding box center [1055, 562] width 7 height 7
checkbox input "true"
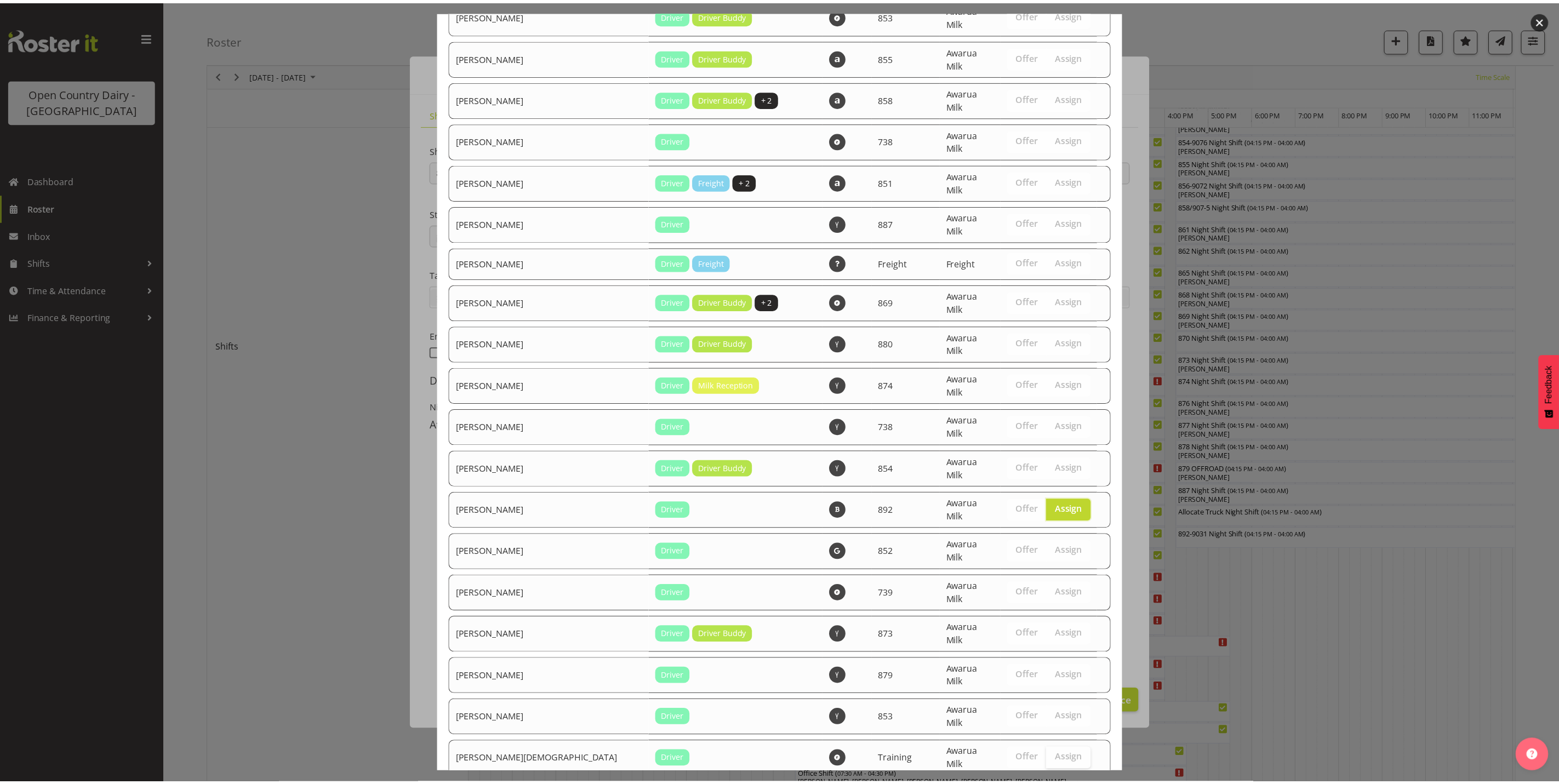
scroll to position [1659, 0]
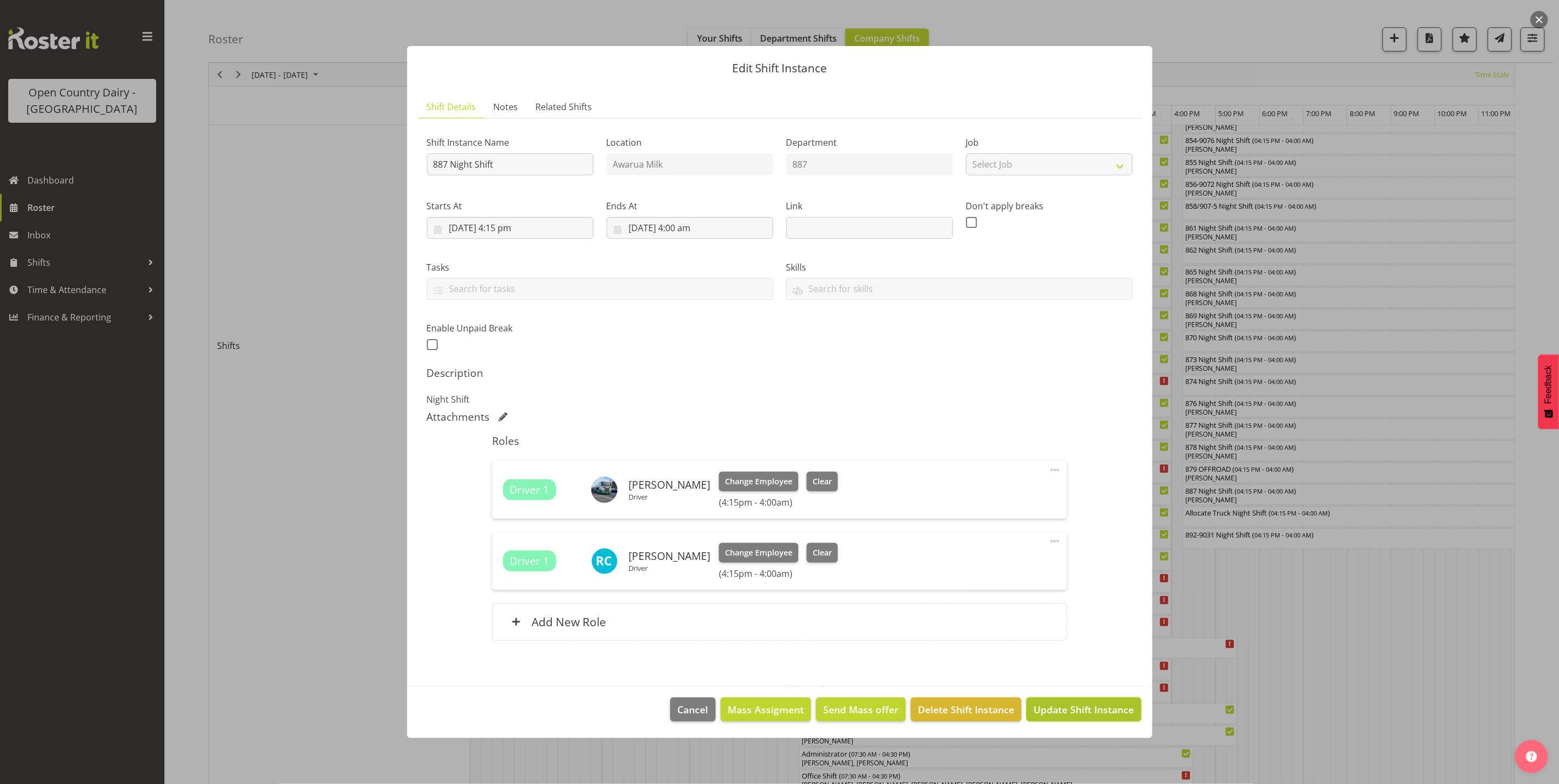
click at [1081, 710] on span "Update Shift Instance" at bounding box center [1083, 709] width 100 height 14
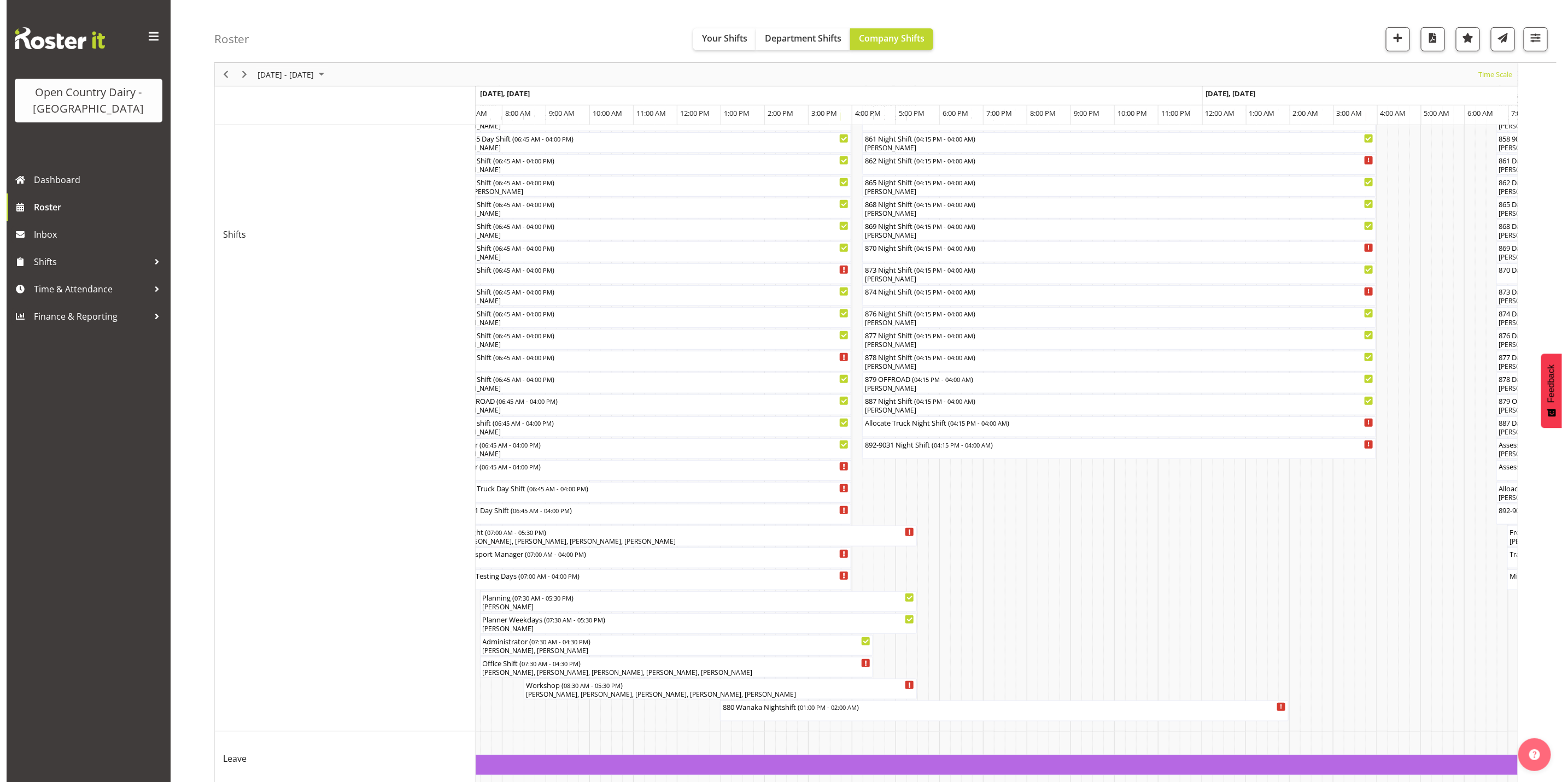
scroll to position [415, 0]
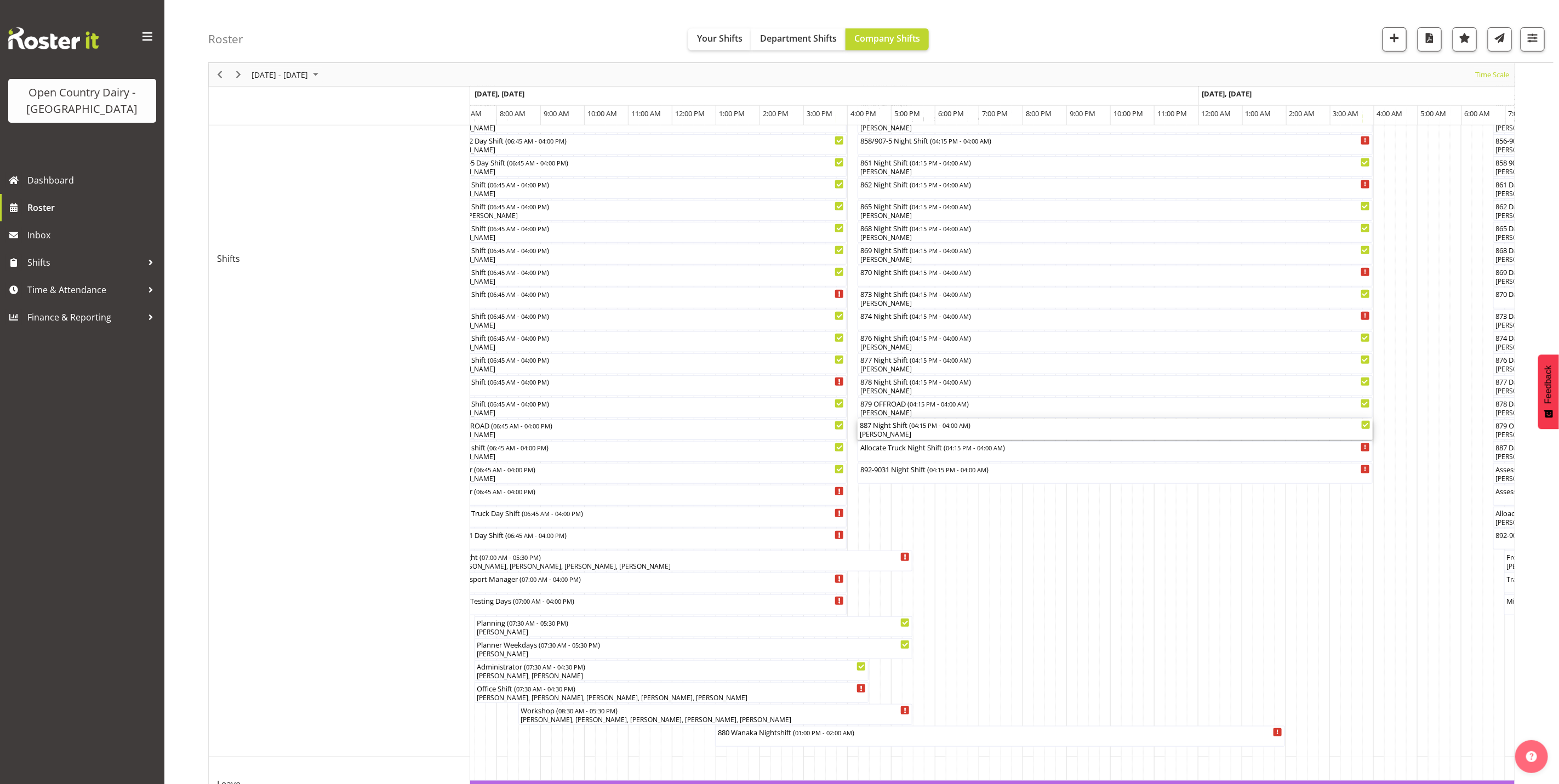
click at [913, 429] on div "887 Night Shift ( 04:15 PM - 04:00 AM )" at bounding box center [1115, 425] width 511 height 11
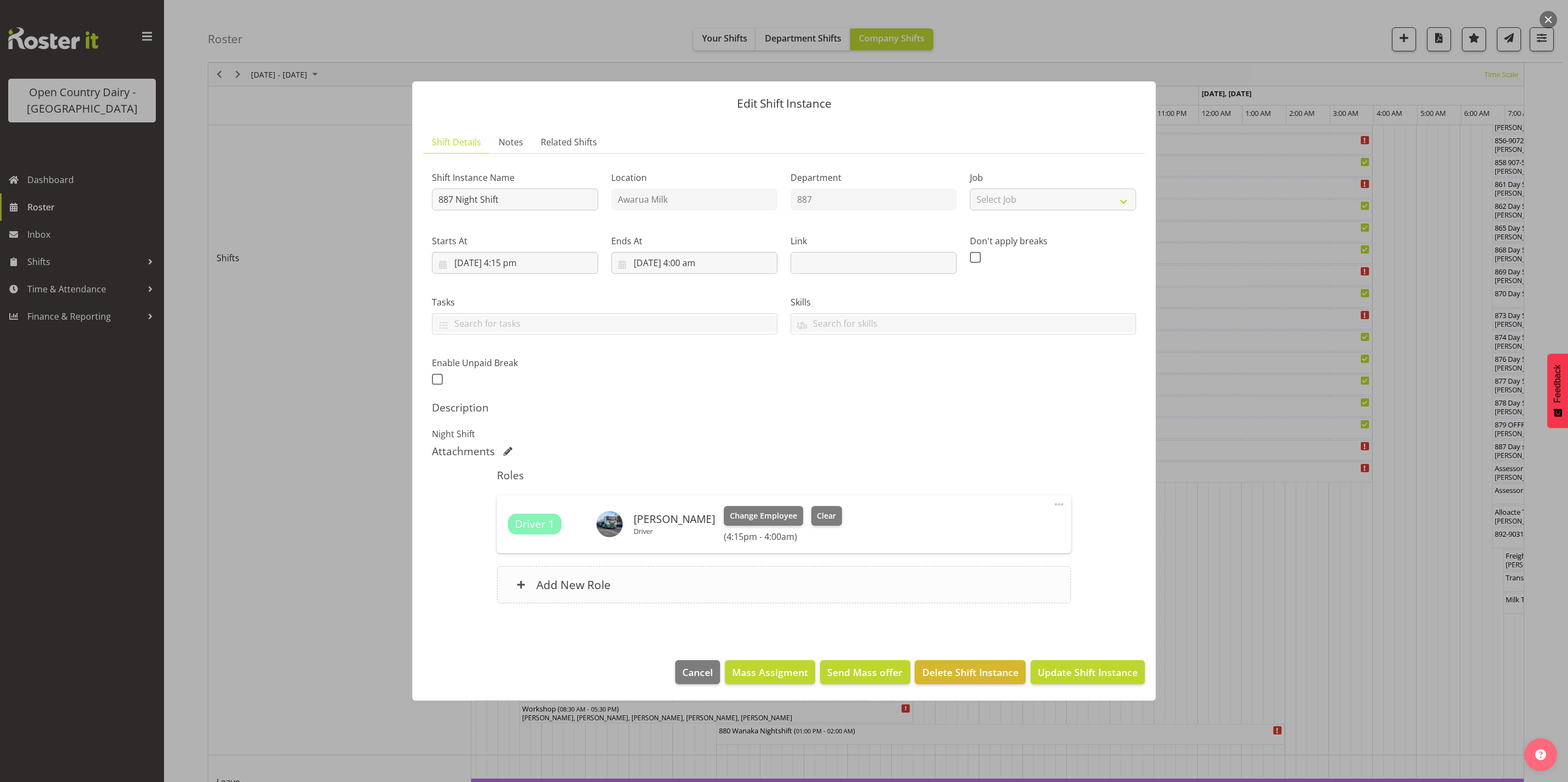
click at [584, 596] on div "Add New Role" at bounding box center [783, 585] width 573 height 37
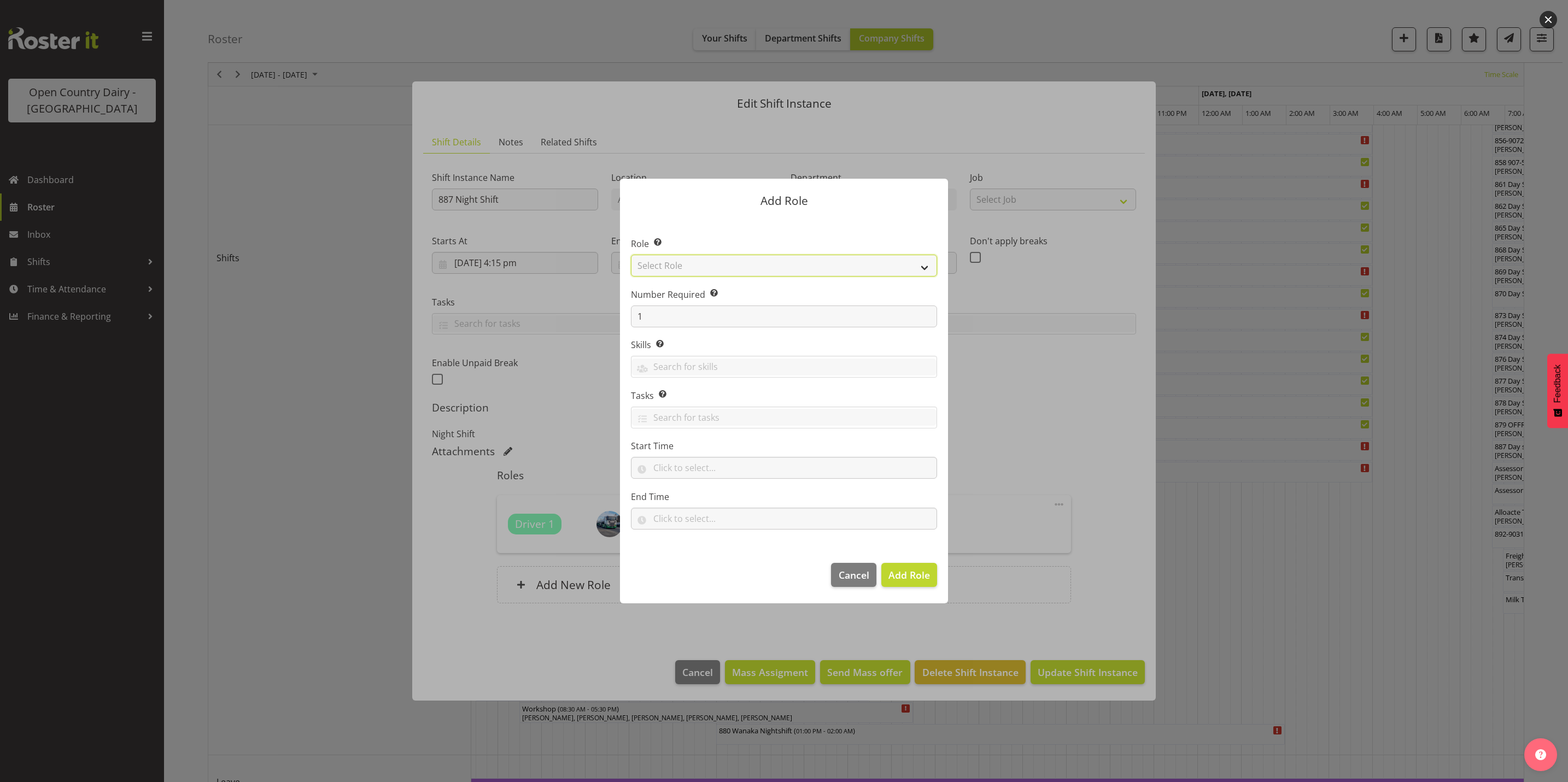
click at [673, 269] on select "Select Role Crew Leader Driver Driver Assessor Dayshift Driver Assessor Nightsh…" at bounding box center [784, 265] width 306 height 22
select select "1154"
click at [631, 255] on select "Select Role Crew Leader Driver Driver Assessor Dayshift Driver Assessor Nightsh…" at bounding box center [784, 265] width 306 height 22
click at [916, 577] on span "Add Role" at bounding box center [909, 574] width 42 height 13
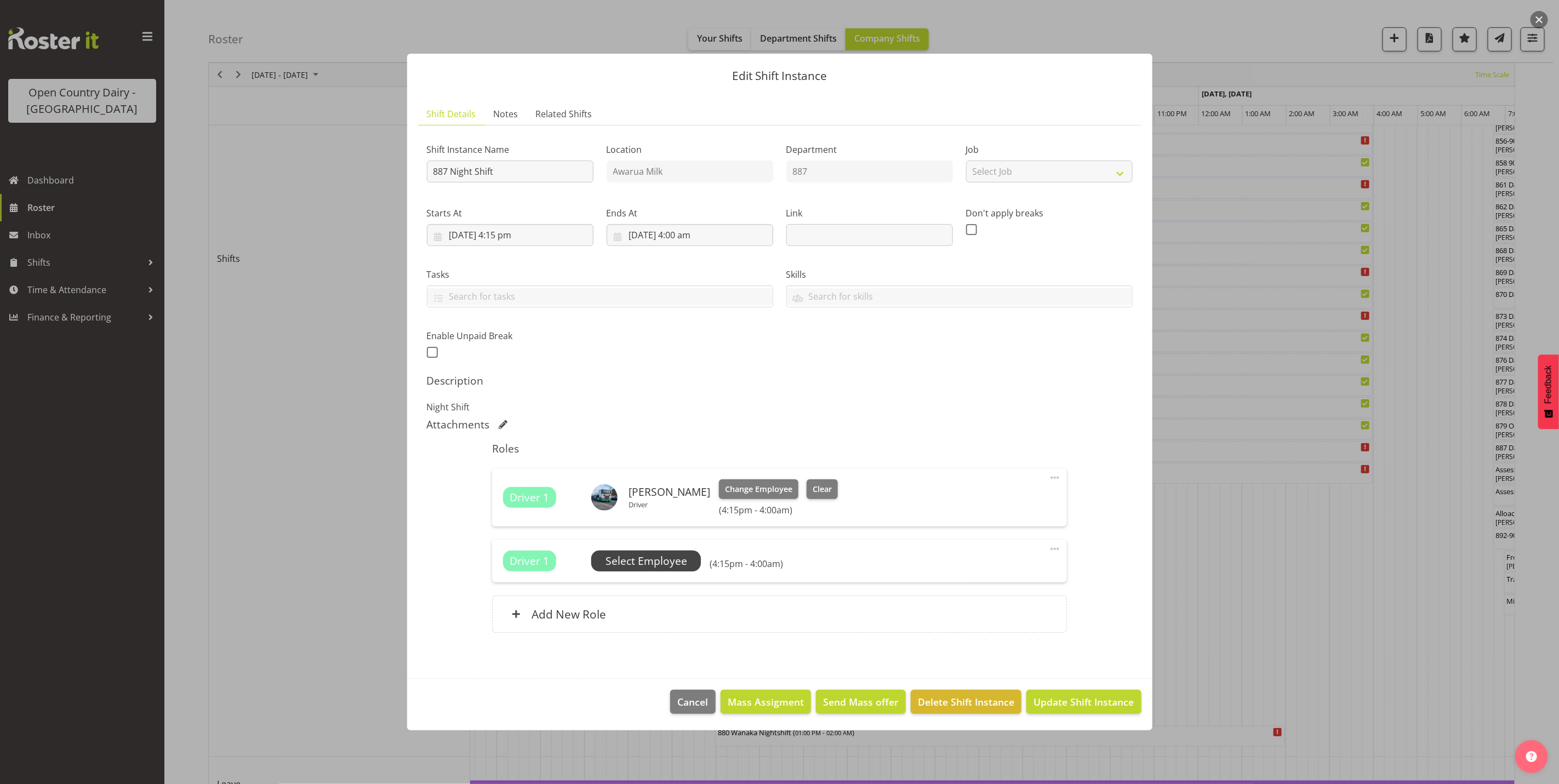
click at [661, 565] on span "Select Employee" at bounding box center [646, 561] width 82 height 16
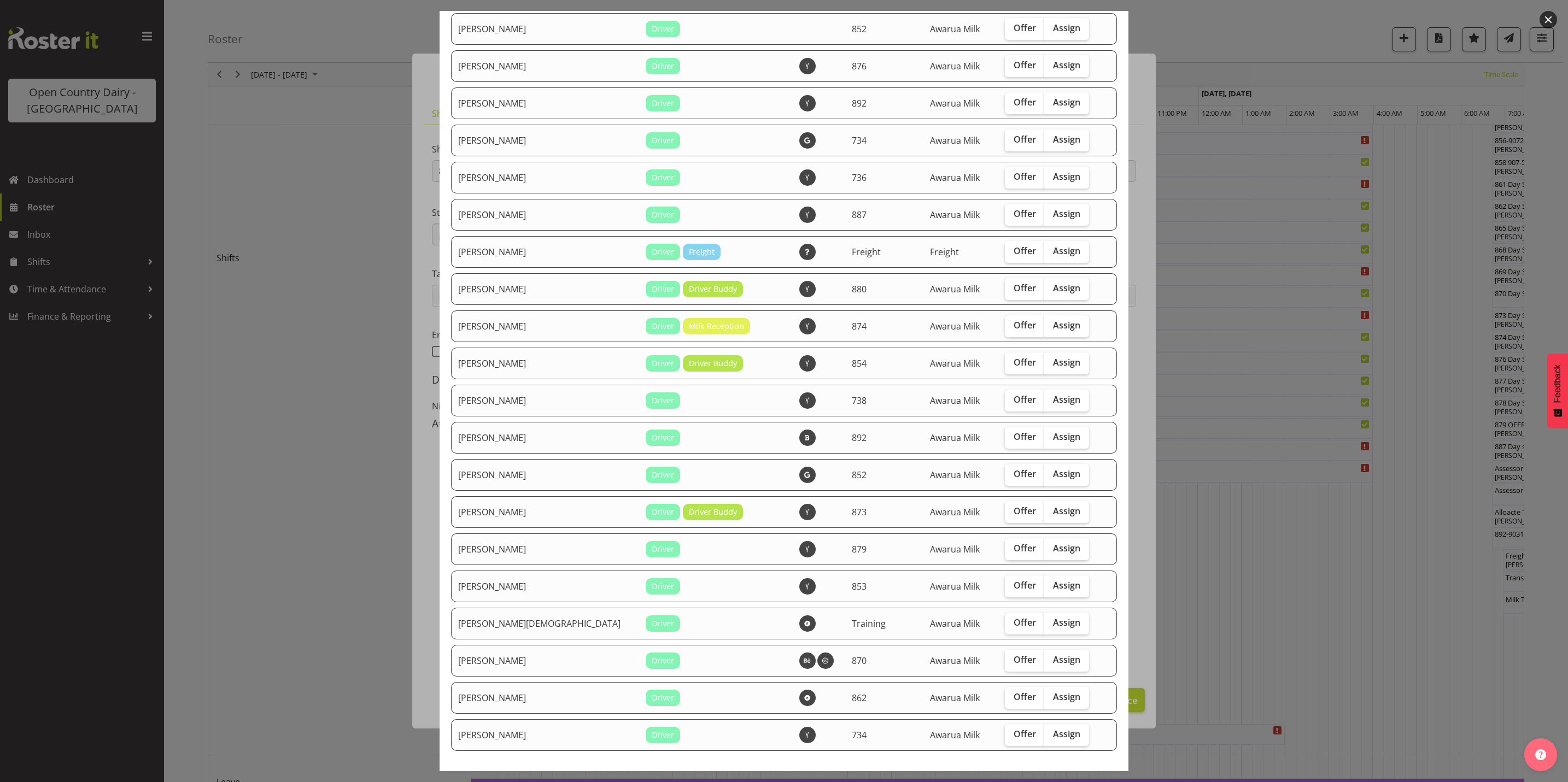
scroll to position [681, 0]
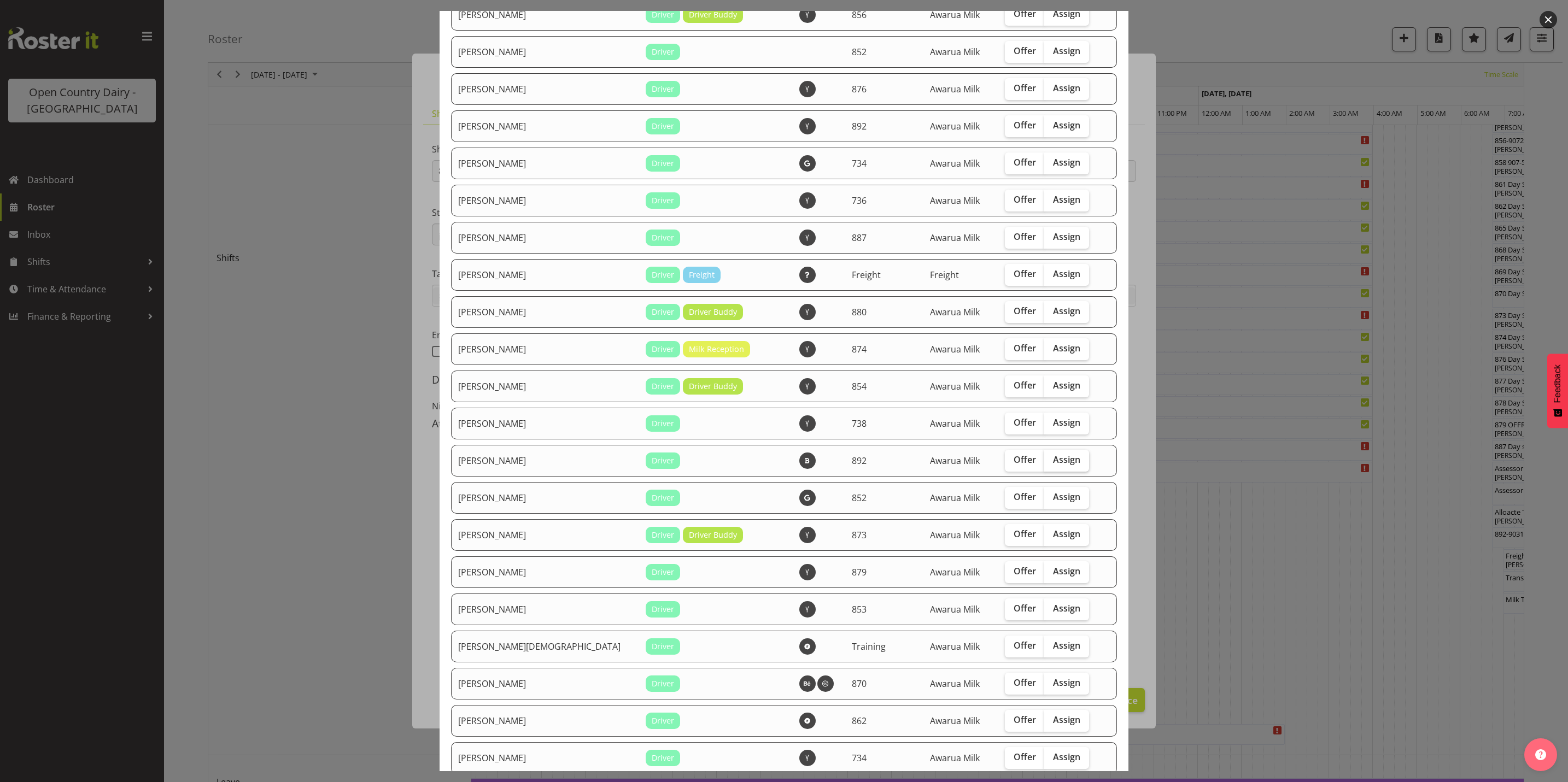
click at [1053, 456] on span "Assign" at bounding box center [1066, 460] width 27 height 11
click at [1044, 456] on input "Assign" at bounding box center [1047, 459] width 7 height 7
checkbox input "true"
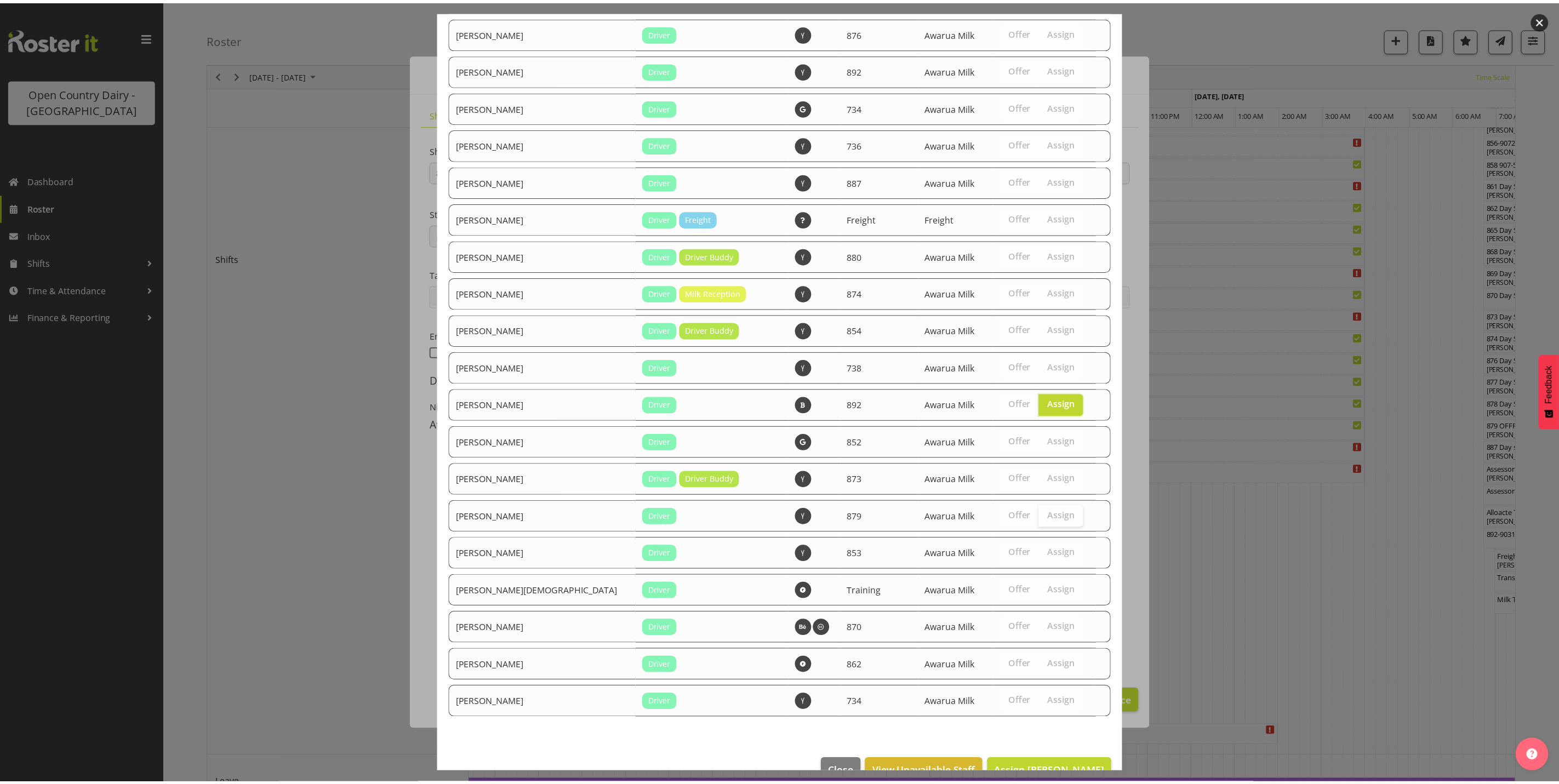
scroll to position [765, 0]
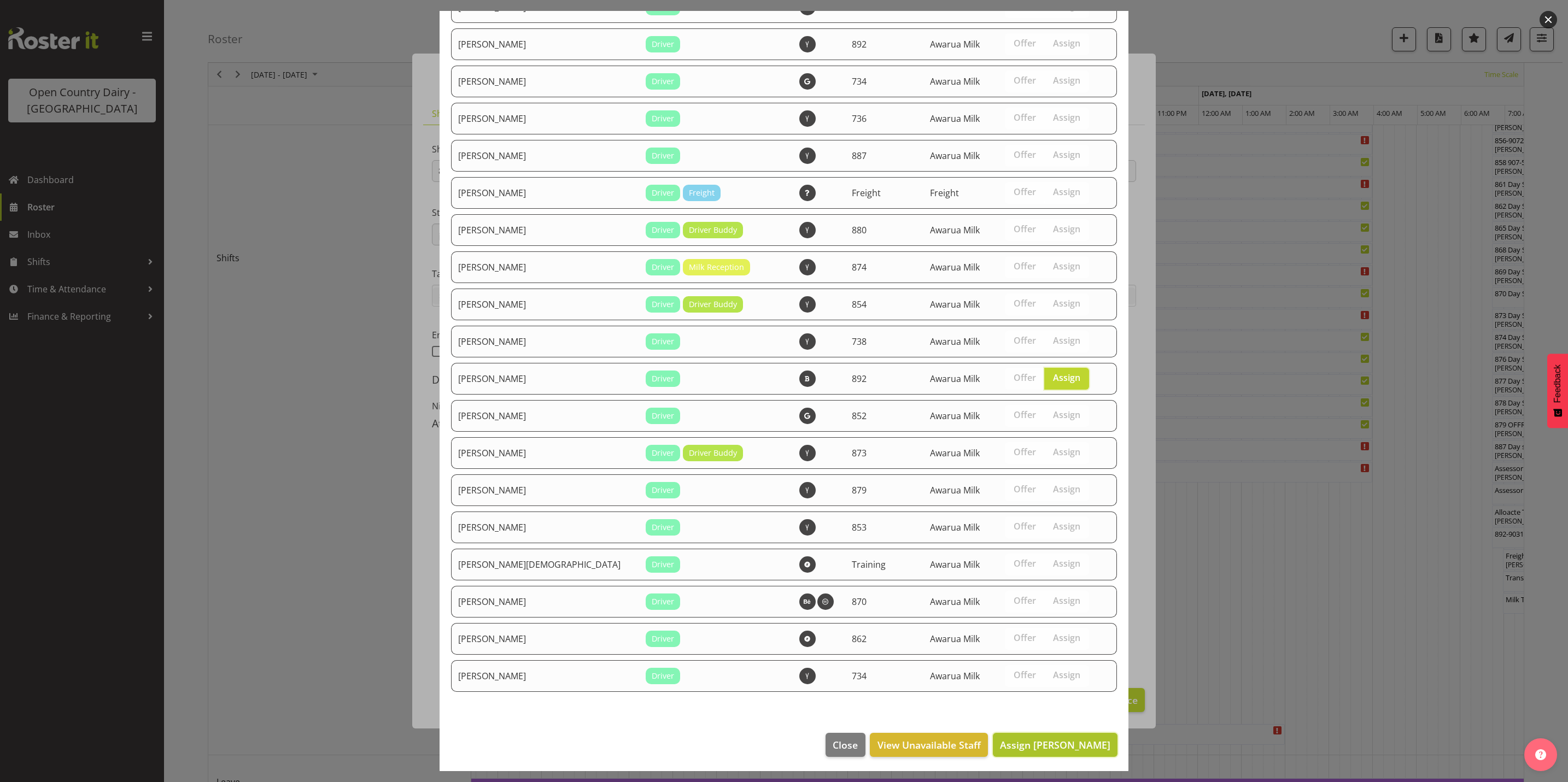
click at [1047, 743] on span "Assign [PERSON_NAME]" at bounding box center [1055, 745] width 111 height 13
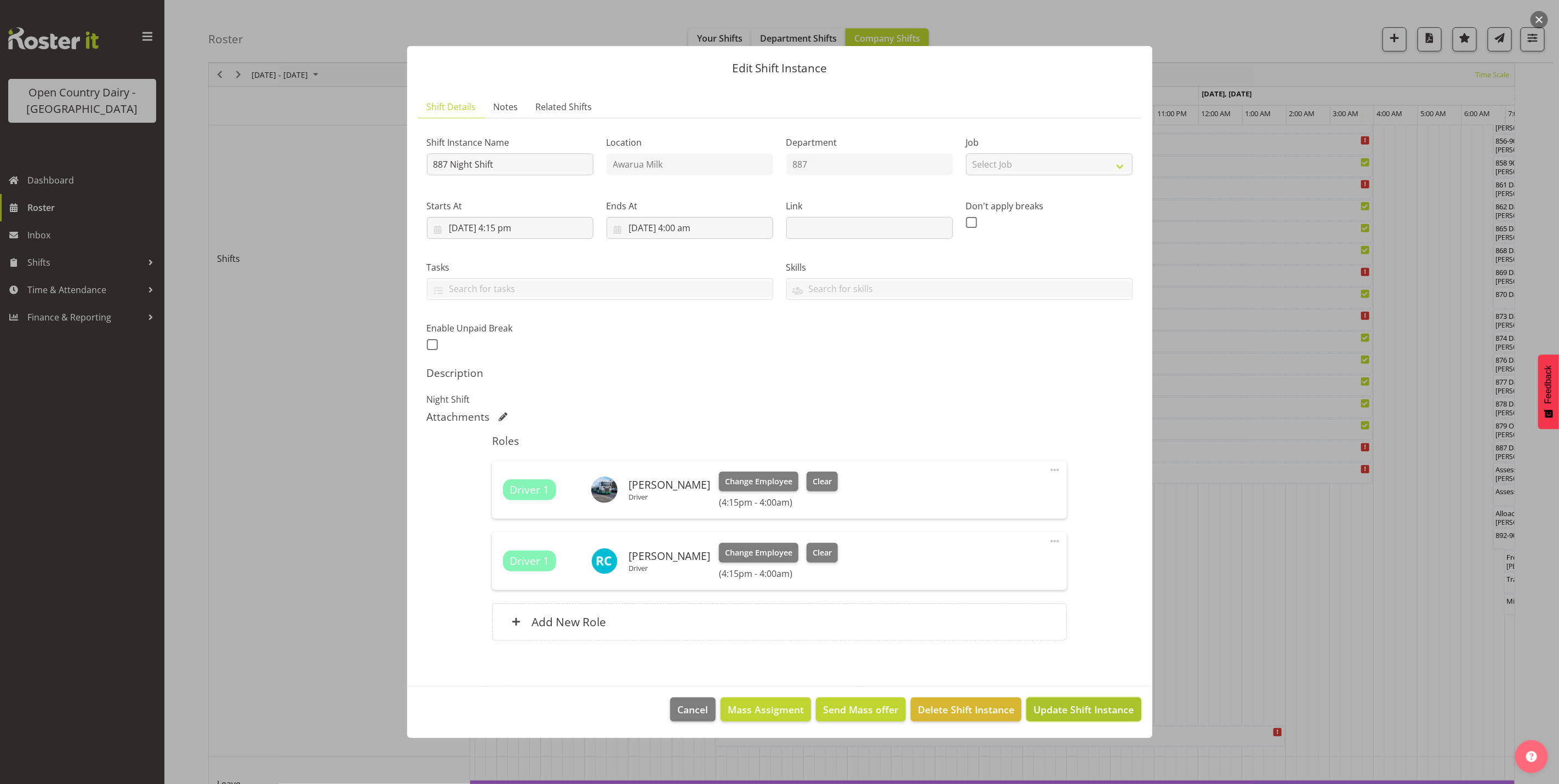
click at [1078, 704] on span "Update Shift Instance" at bounding box center [1083, 709] width 100 height 14
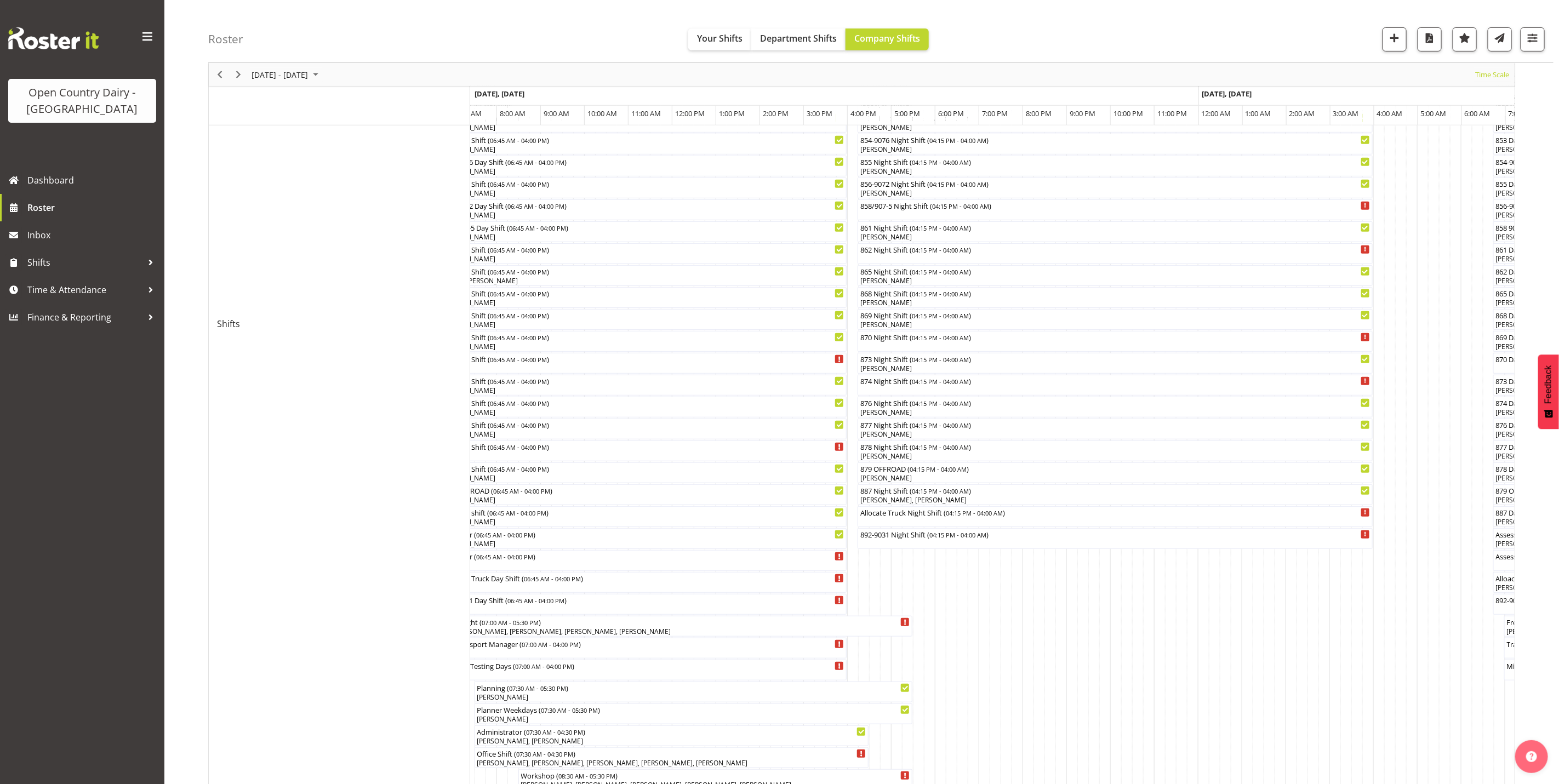
scroll to position [498, 0]
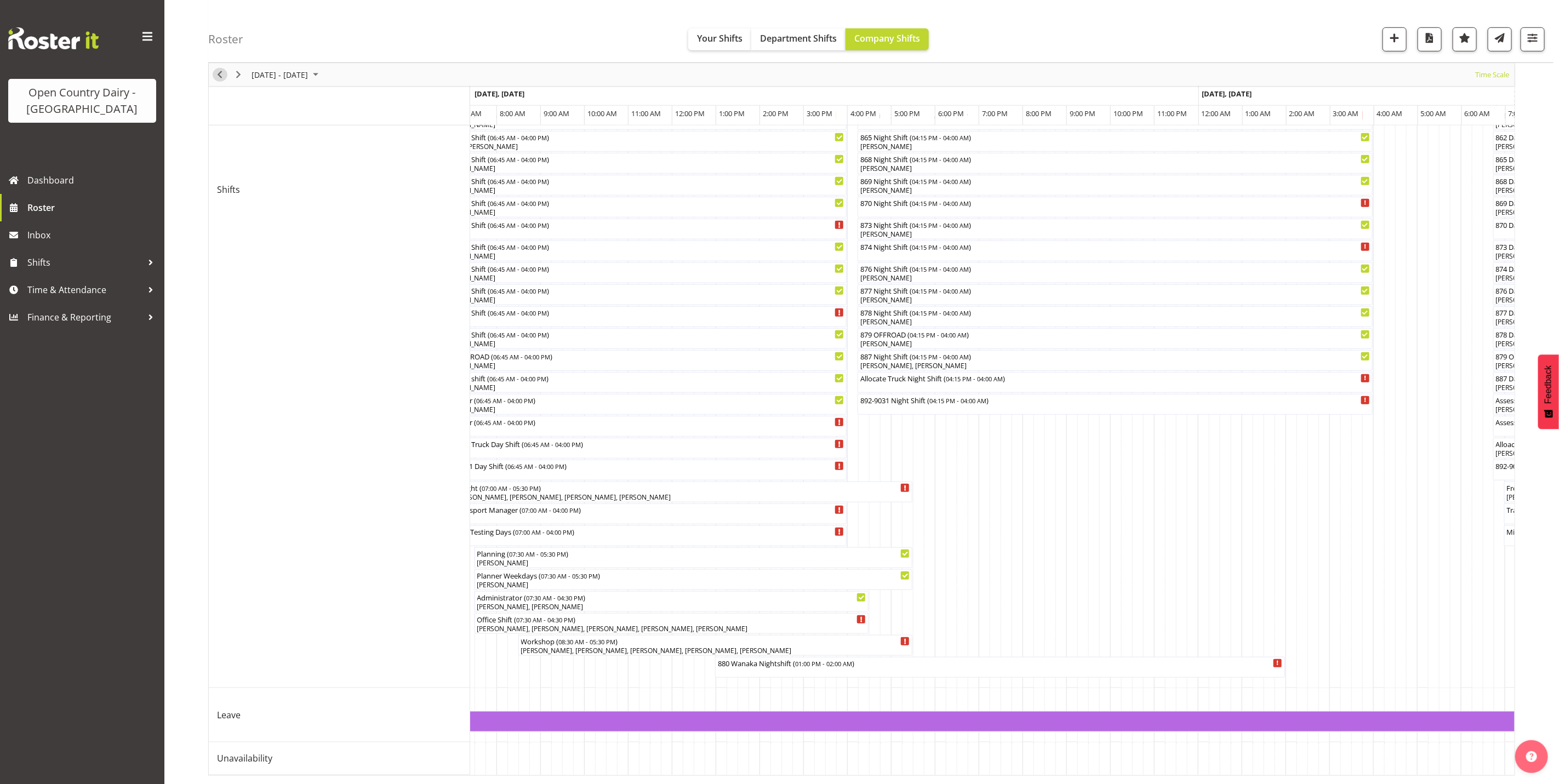
click at [221, 75] on span "Previous" at bounding box center [219, 75] width 13 height 14
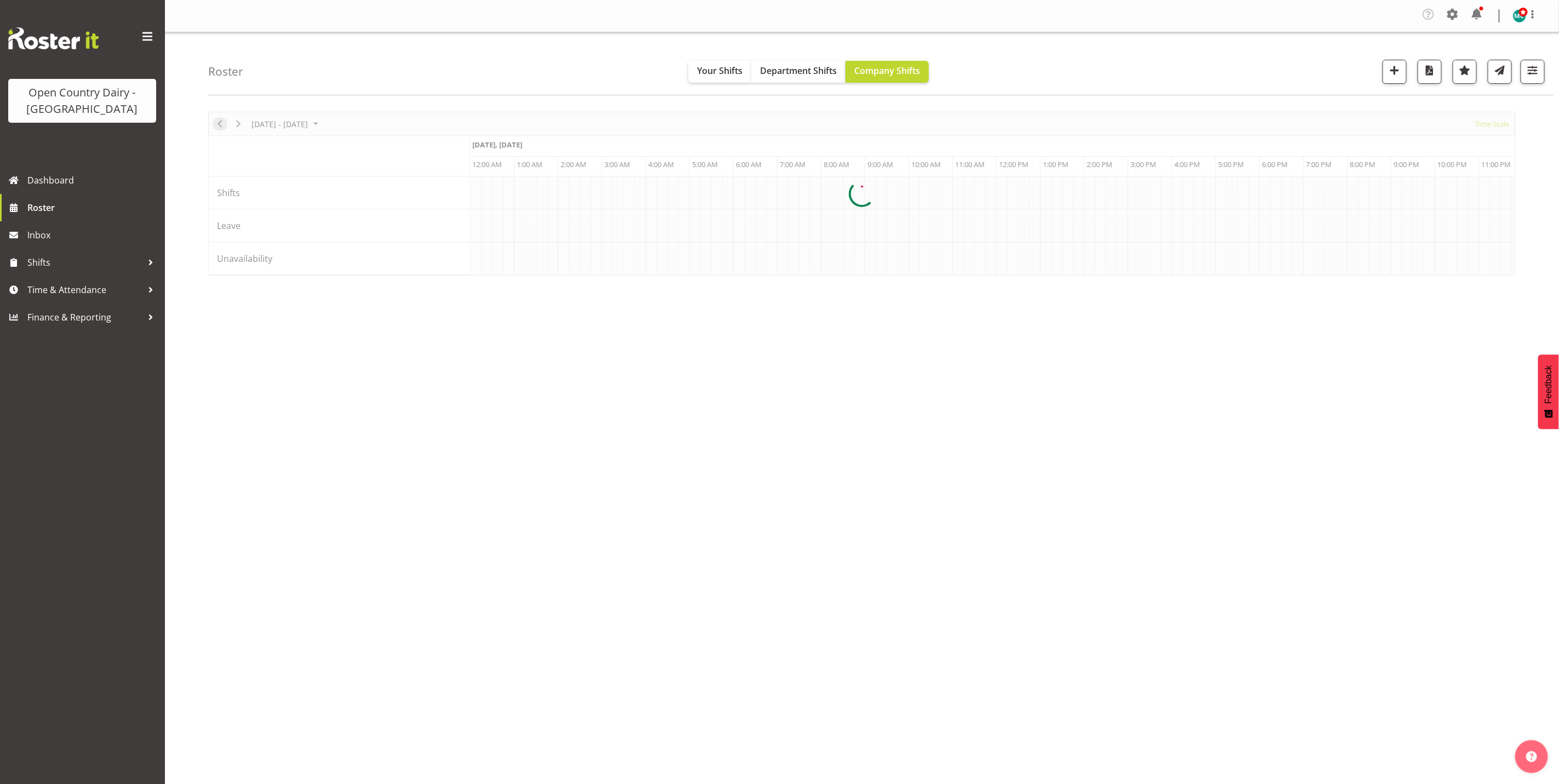
scroll to position [0, 4208]
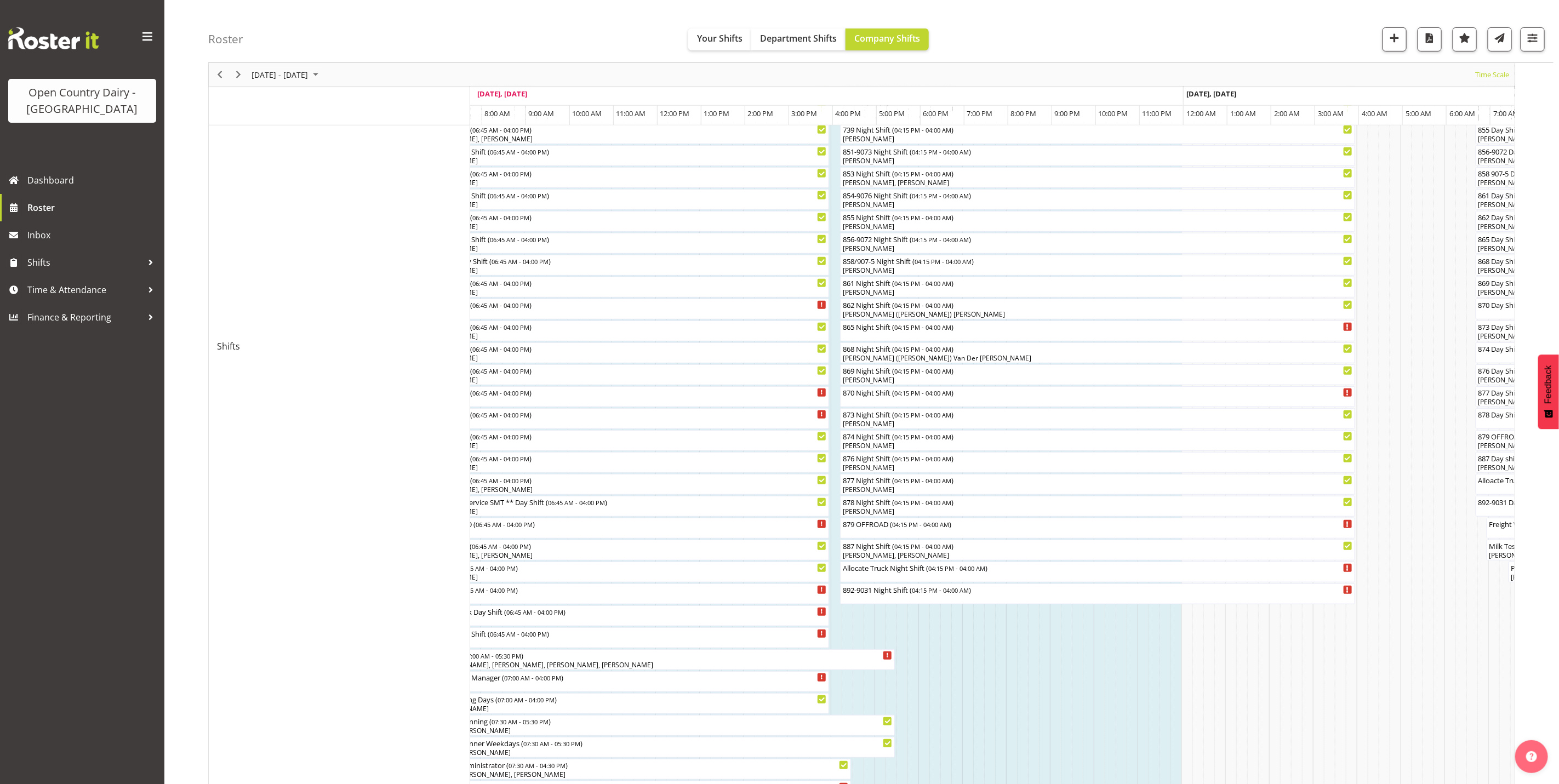
scroll to position [504, 0]
